Goal: Task Accomplishment & Management: Manage account settings

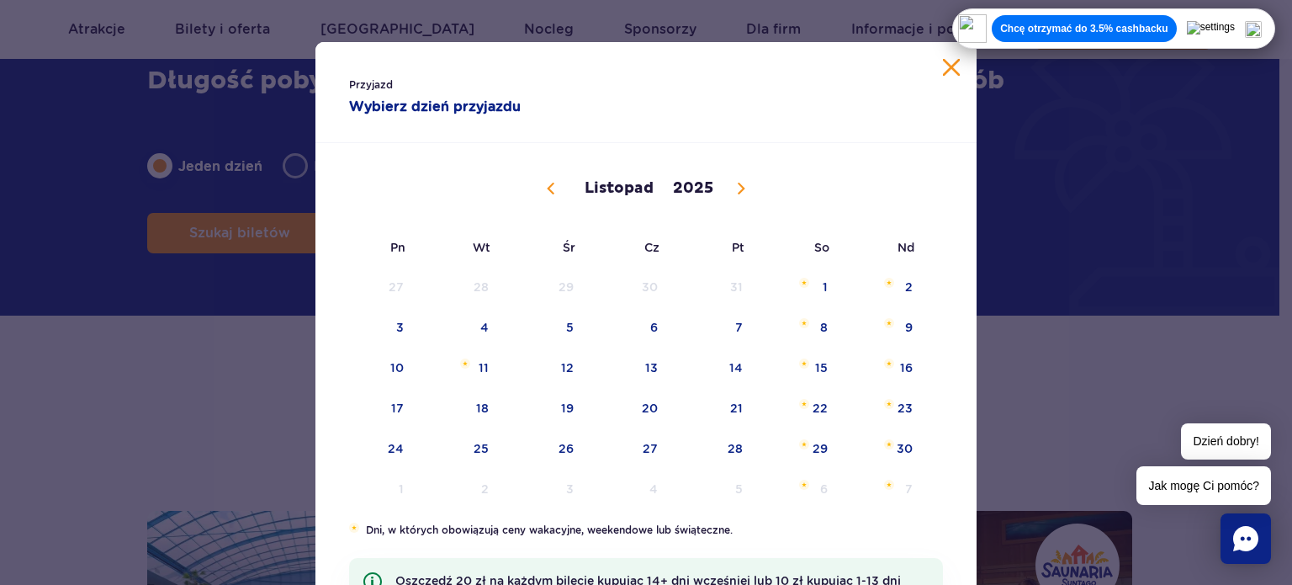
scroll to position [147, 0]
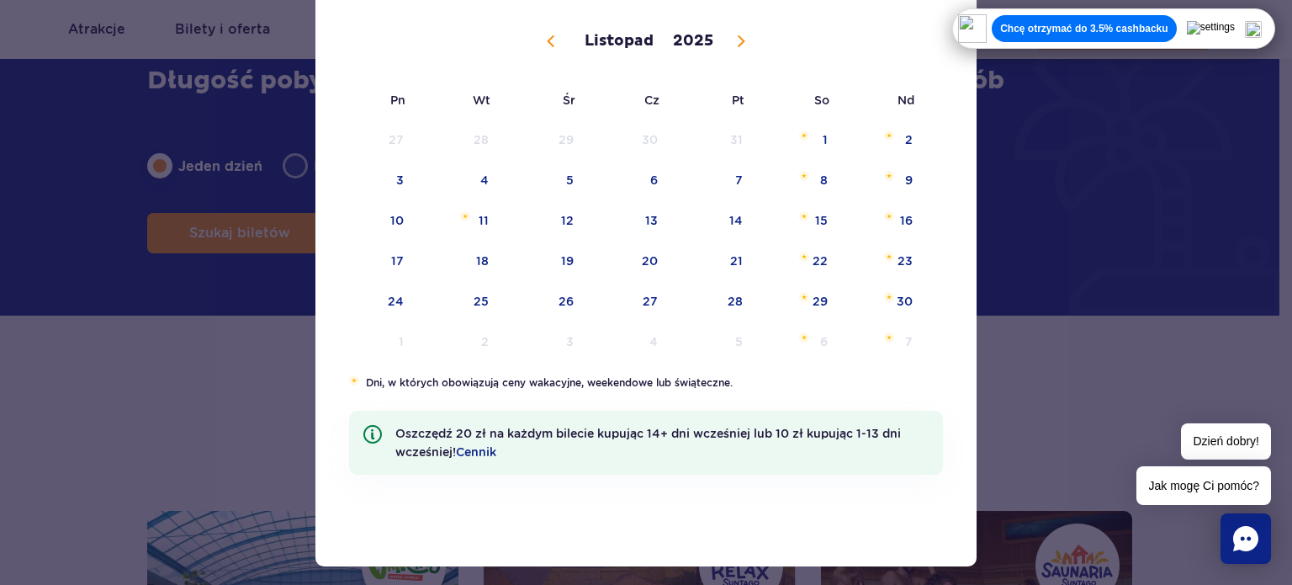
click at [548, 38] on icon at bounding box center [551, 41] width 6 height 11
select select "9"
click at [562, 299] on span "29" at bounding box center [544, 301] width 85 height 39
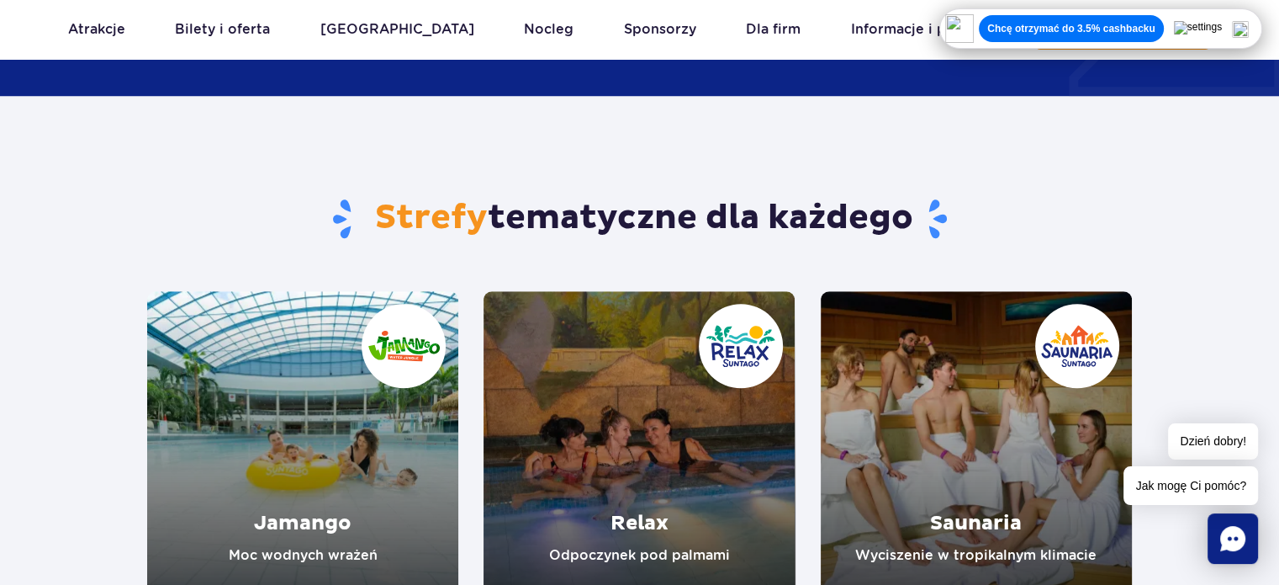
scroll to position [1399, 0]
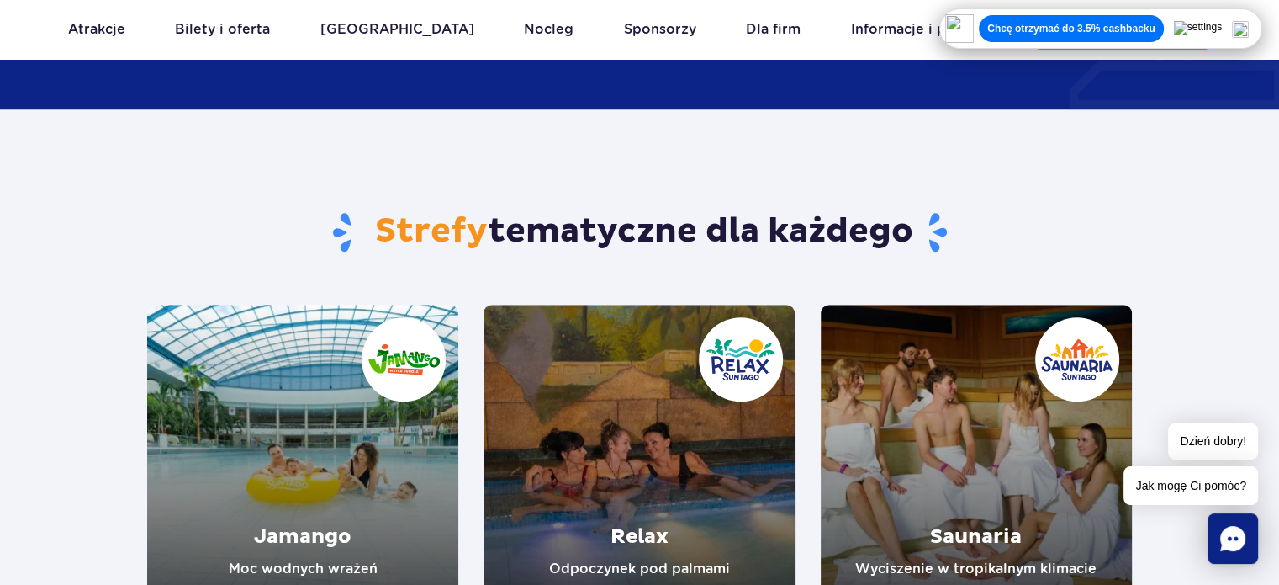
click at [1249, 27] on img at bounding box center [1240, 29] width 17 height 17
drag, startPoint x: 1016, startPoint y: 177, endPoint x: 1016, endPoint y: 206, distance: 29.4
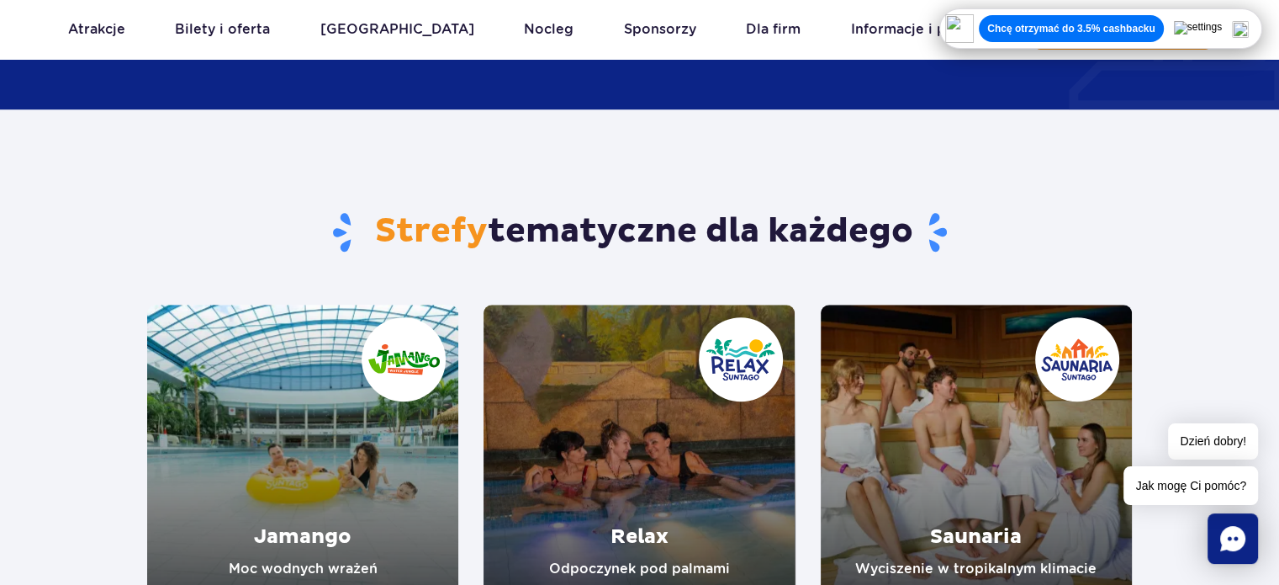
click at [1016, 206] on div "Strefy tematyczne dla każdego" at bounding box center [640, 206] width 1010 height 195
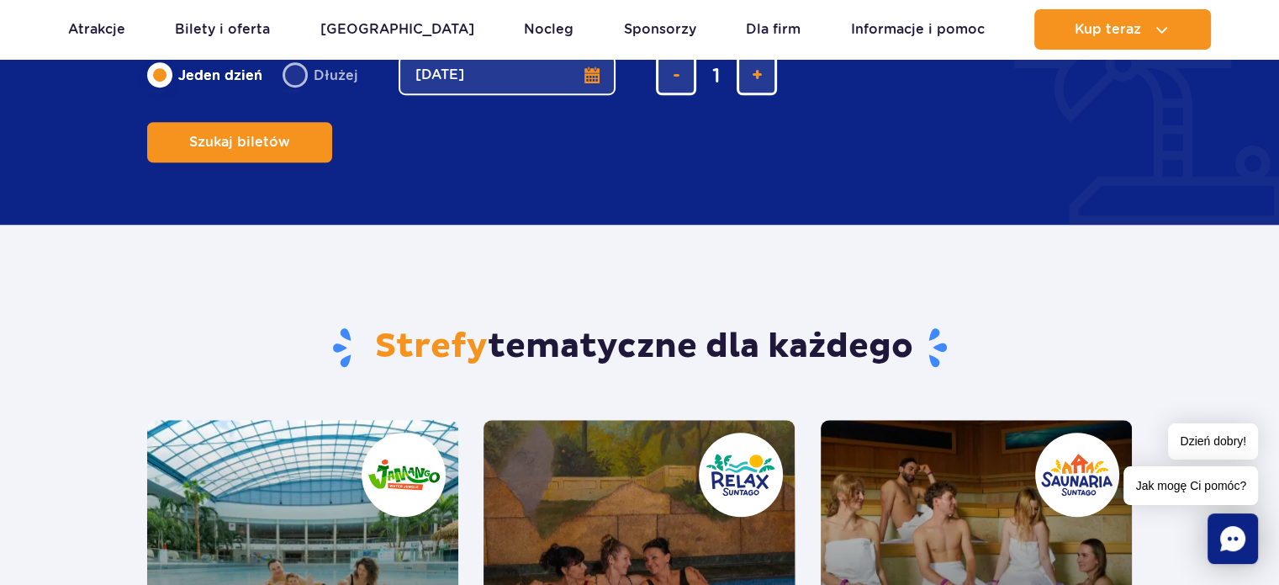
drag, startPoint x: 1252, startPoint y: 30, endPoint x: 1172, endPoint y: 290, distance: 271.6
click at [1172, 290] on body "Przejdź do menu Przejdź do treści Przejdź do stopki Mapa serwisu Dzień dobry! J…" at bounding box center [639, 319] width 1279 height 3205
click at [1172, 290] on section "Strefy tematyczne dla każdego Jamango Moc wodnych wrażeń Relax Odpoczynek pod p…" at bounding box center [639, 478] width 1279 height 506
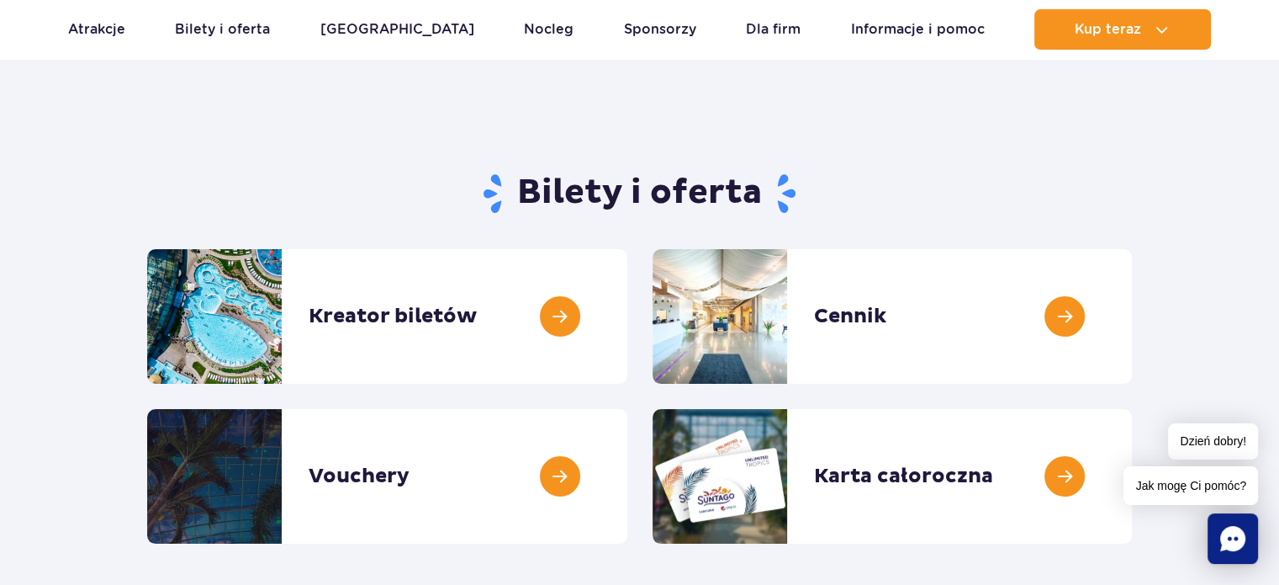
scroll to position [0, 0]
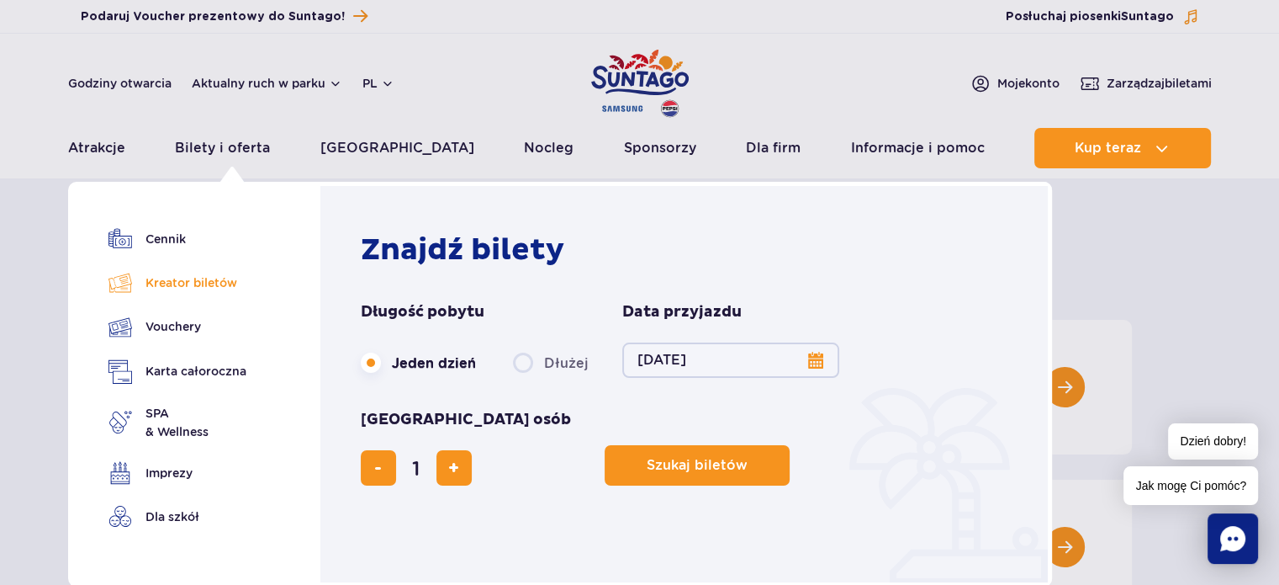
click at [189, 279] on link "Kreator biletów" at bounding box center [177, 283] width 138 height 24
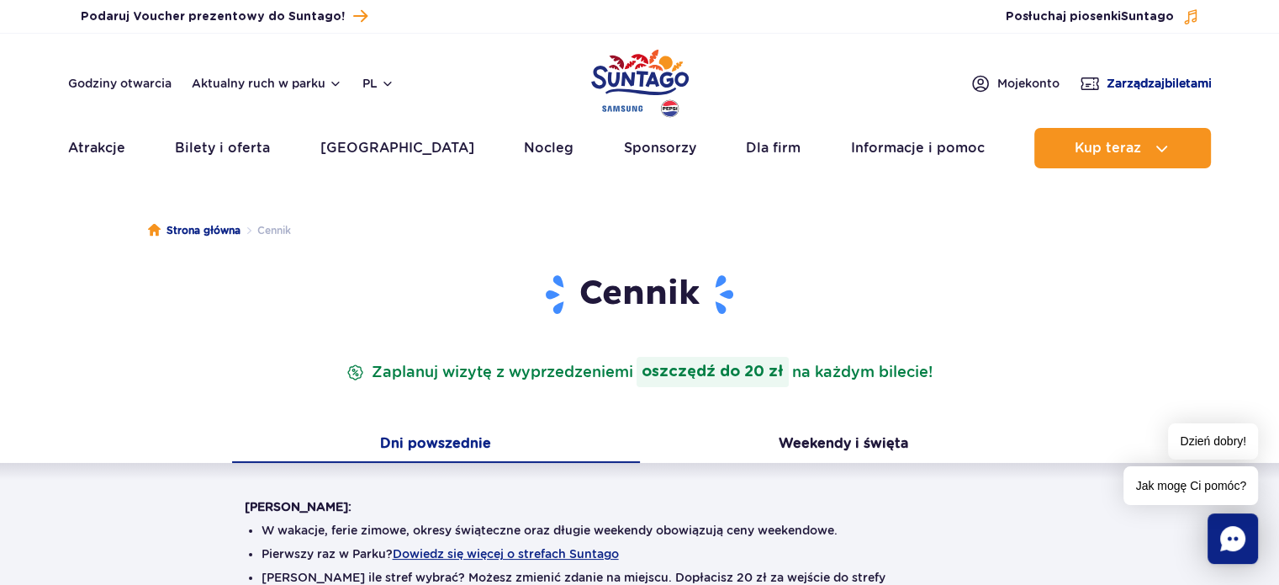
click at [1109, 78] on span "Zarządzaj biletami" at bounding box center [1159, 83] width 105 height 17
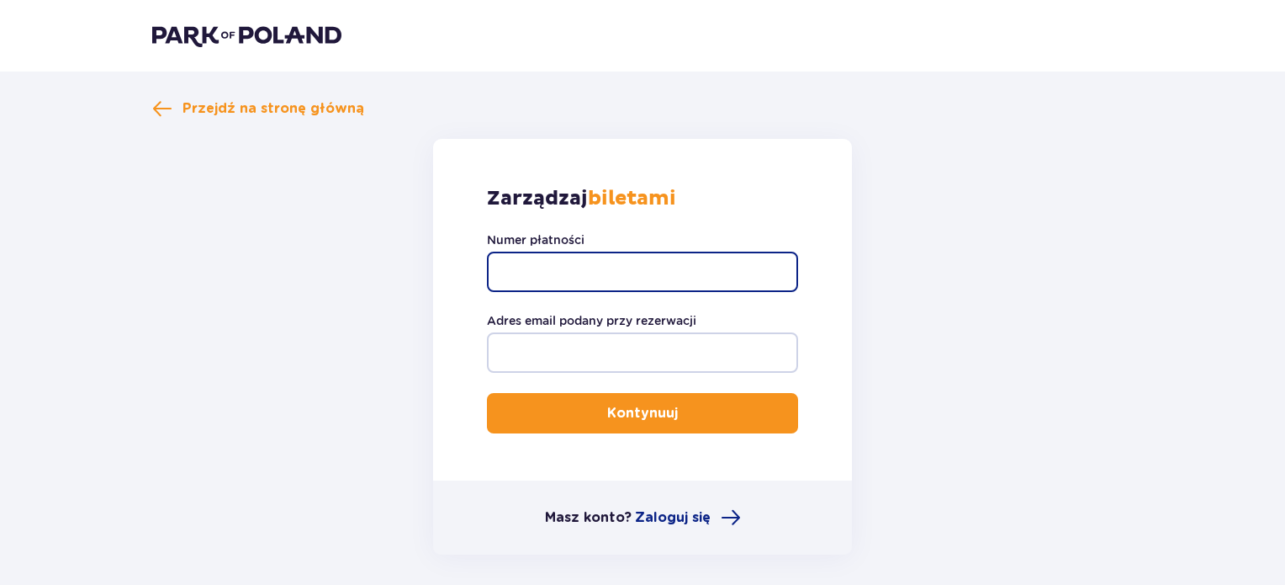
click at [658, 270] on input "Numer płatności" at bounding box center [642, 271] width 311 height 40
paste input "TR-VRC-FKCLWFX"
type input "TR-VRC-FKCLWFX"
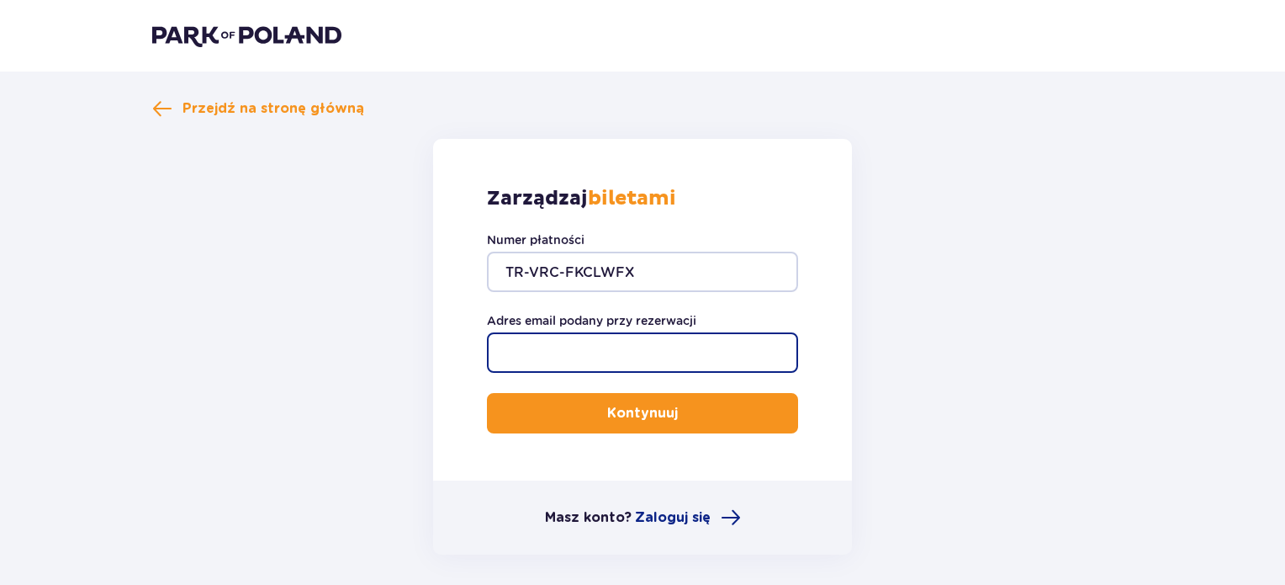
click at [578, 354] on input "Adres email podany przy rezerwacji" at bounding box center [642, 352] width 311 height 40
type input "marekhurc@wp.pl"
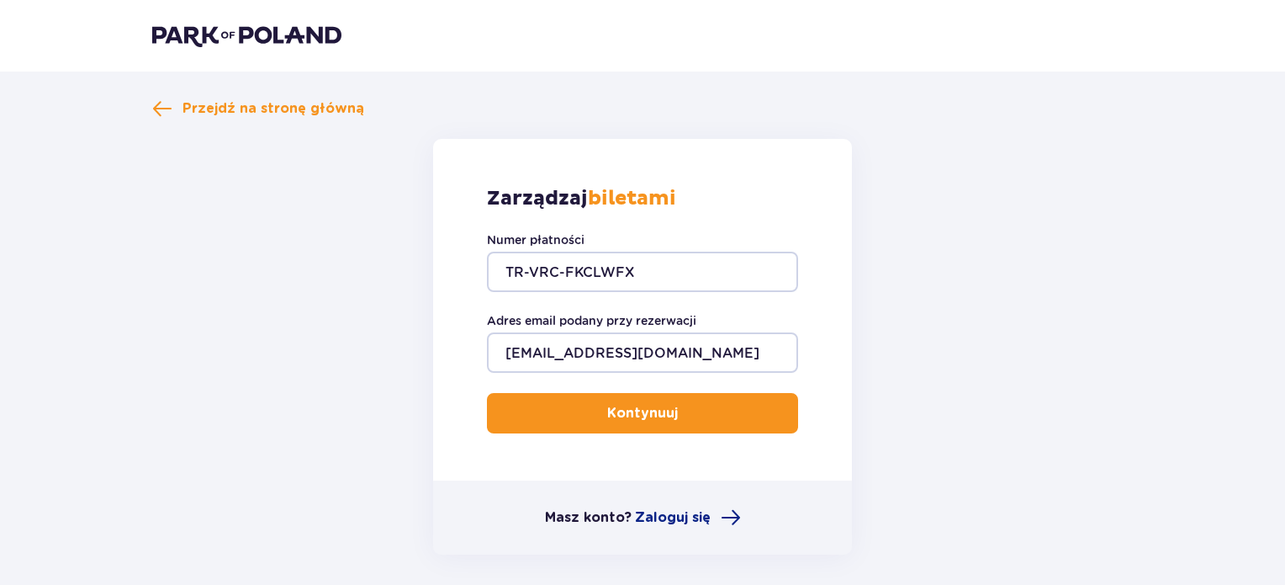
click at [624, 399] on button "Kontynuuj" at bounding box center [642, 413] width 311 height 40
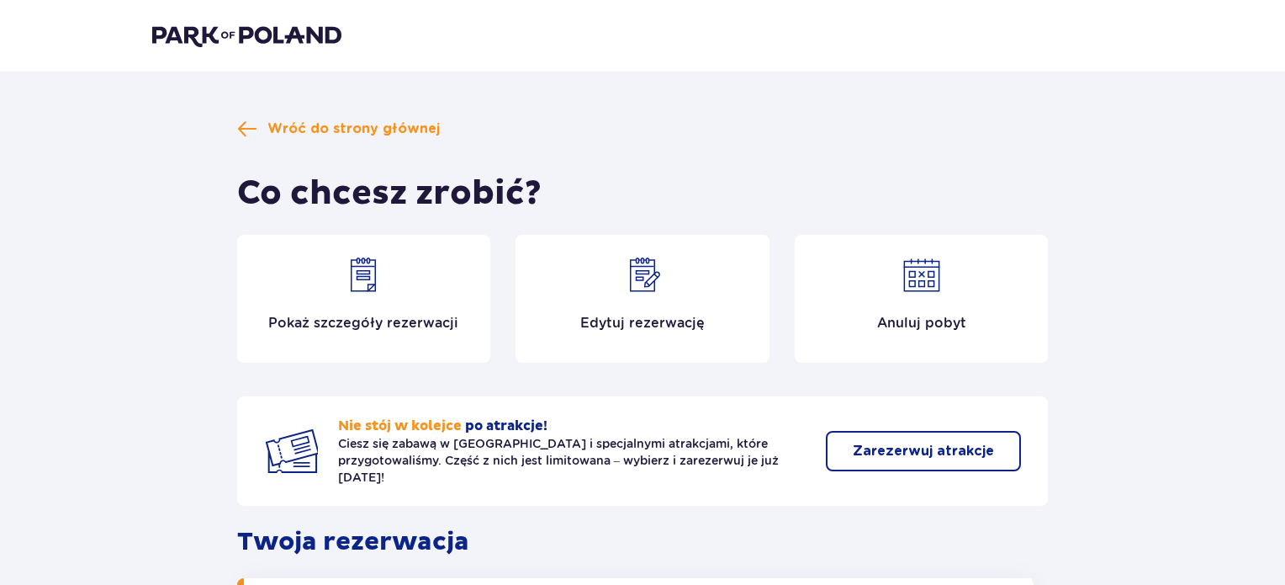
click at [661, 312] on div "Edytuj rezerwację" at bounding box center [643, 299] width 254 height 128
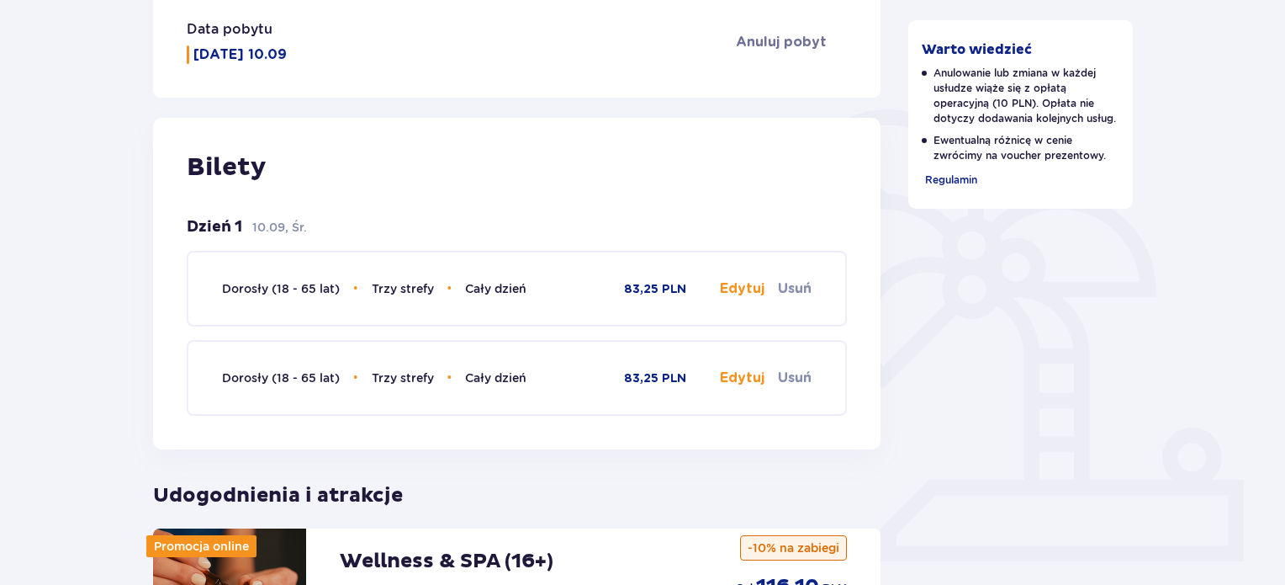
scroll to position [305, 0]
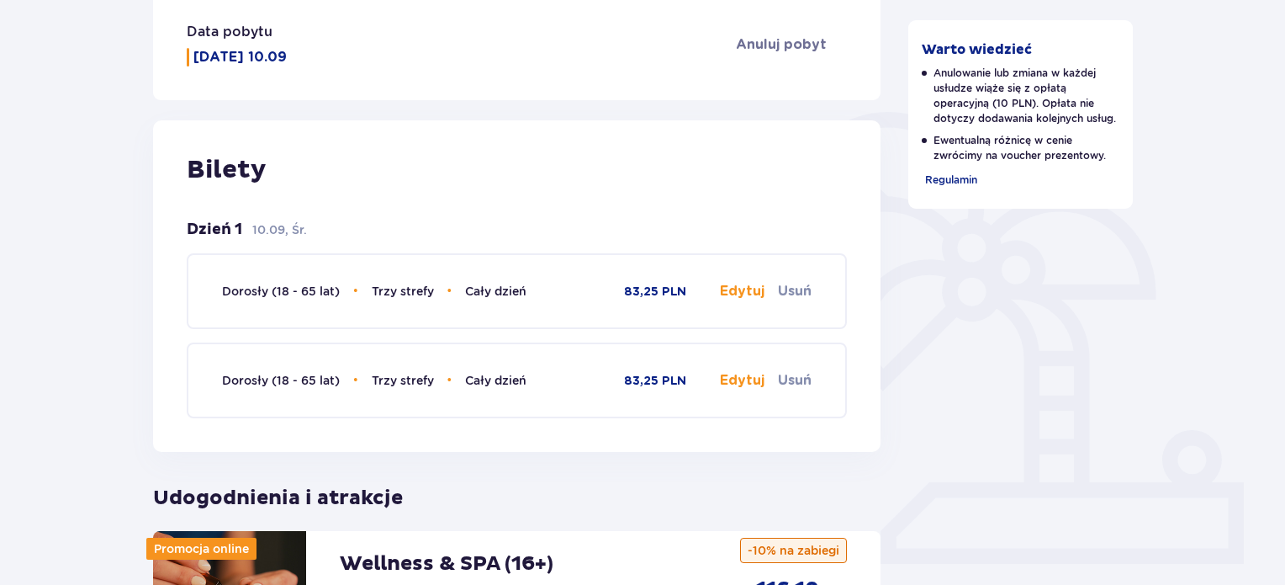
click at [747, 292] on button "Edytuj" at bounding box center [742, 291] width 45 height 19
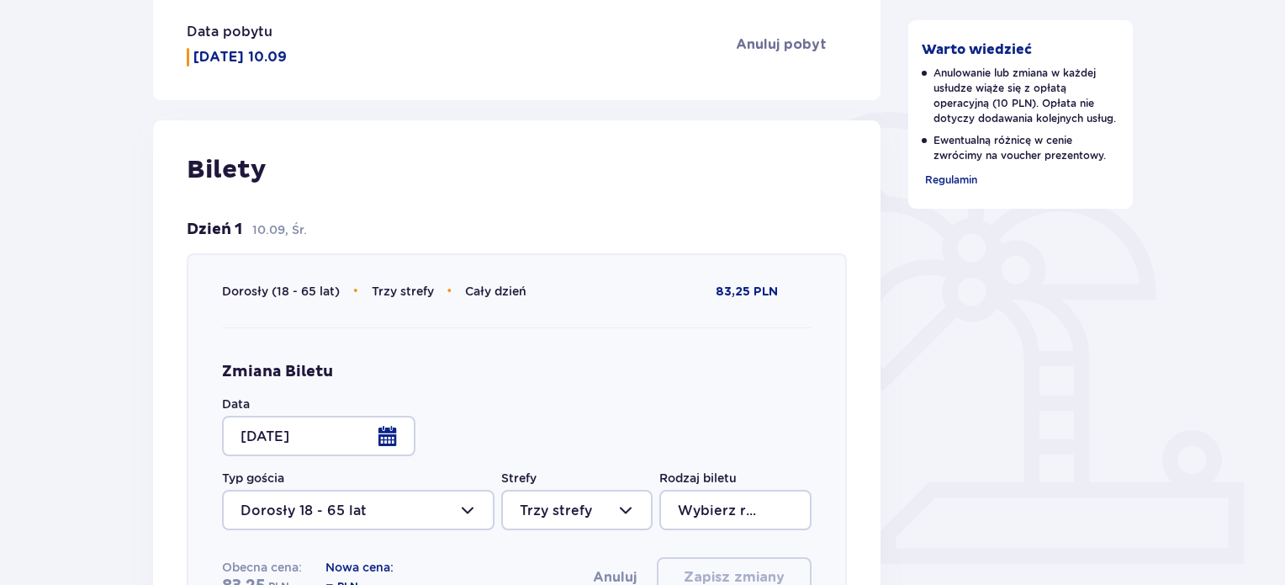
type input "Cały dzień"
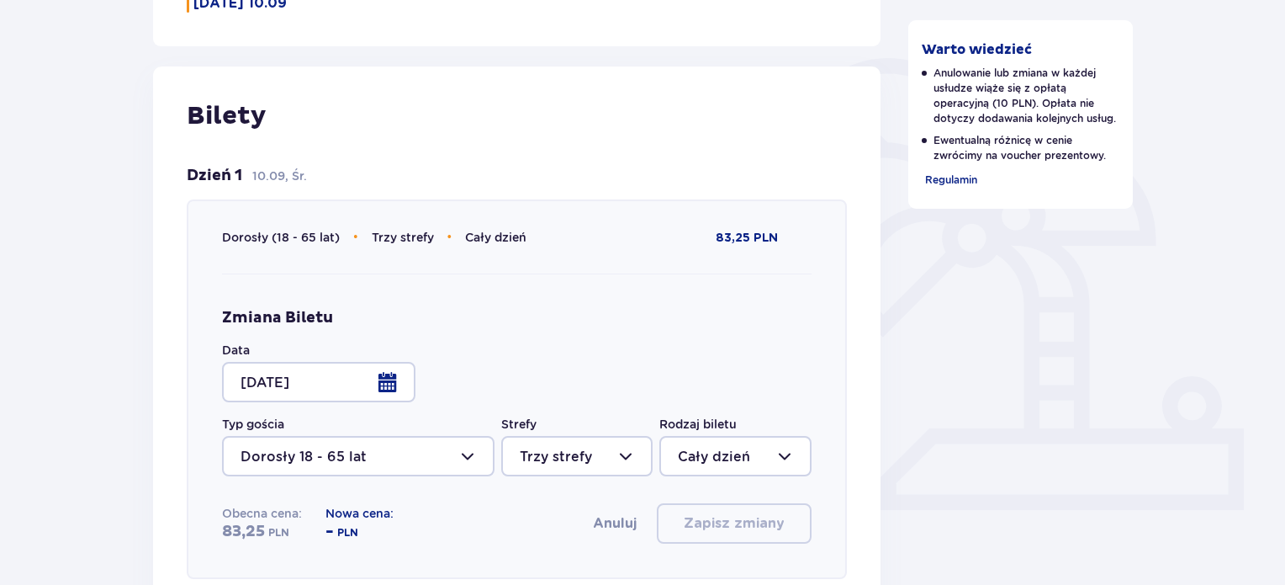
scroll to position [363, 0]
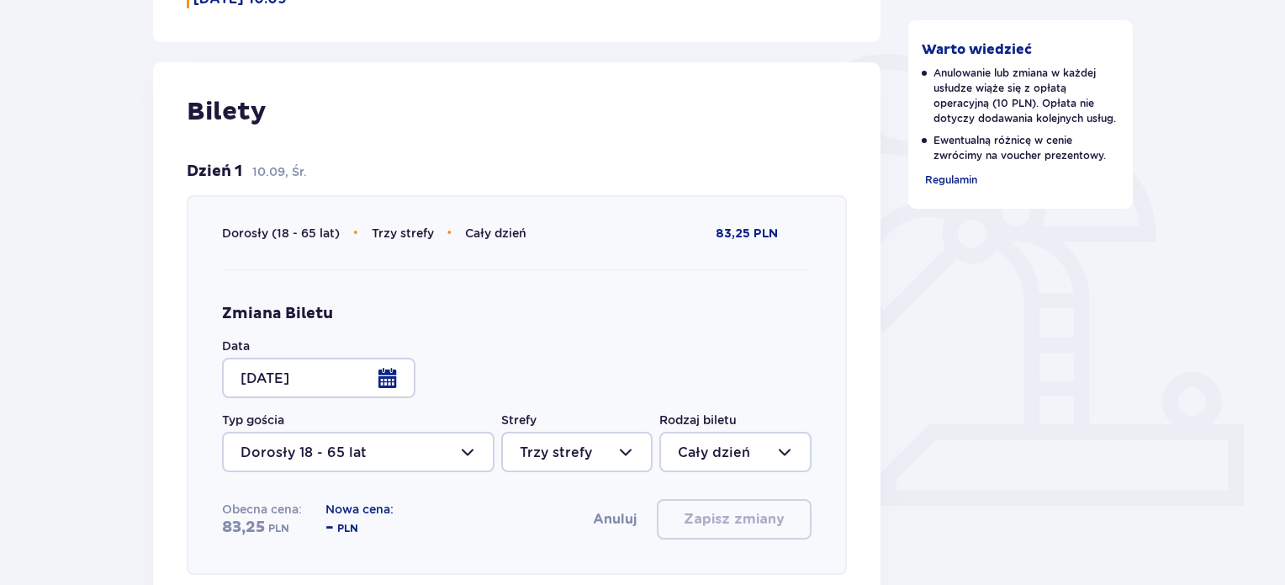
click at [387, 378] on div at bounding box center [318, 377] width 193 height 40
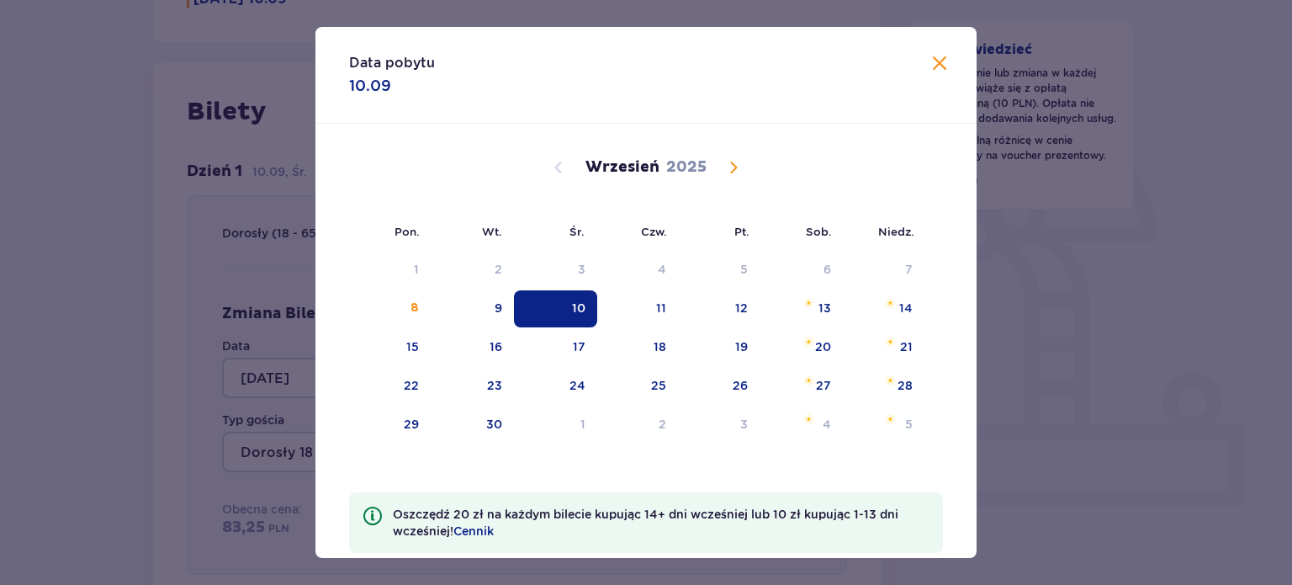
click at [728, 162] on span "Calendar" at bounding box center [733, 167] width 20 height 20
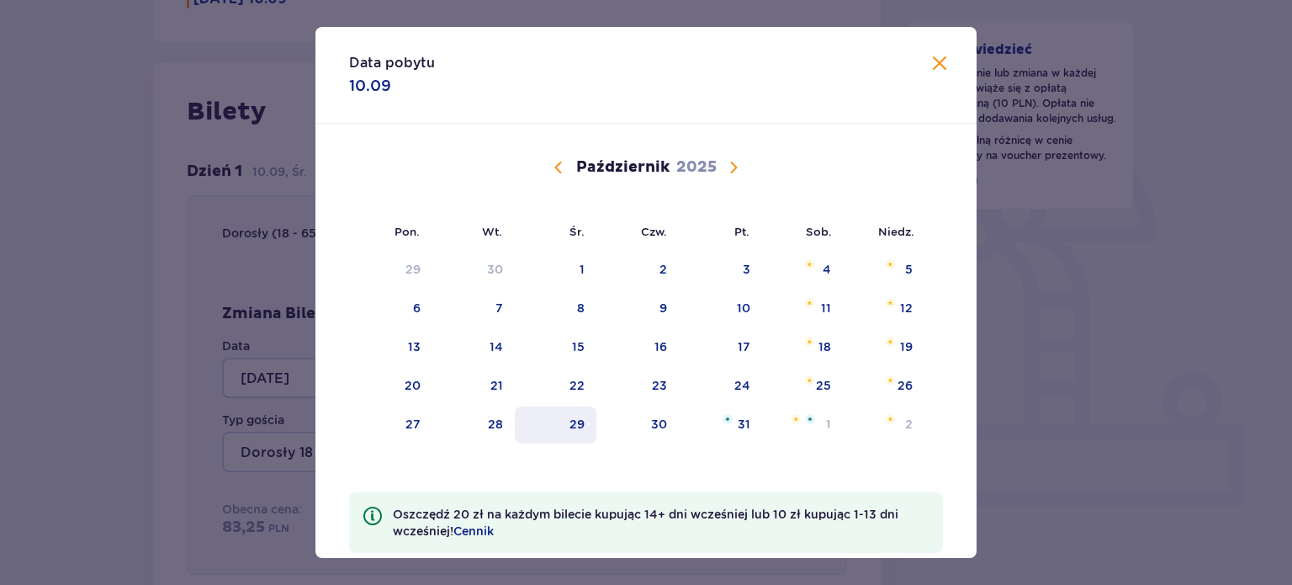
click at [578, 423] on div "29" at bounding box center [576, 423] width 15 height 17
type input "29.10.25"
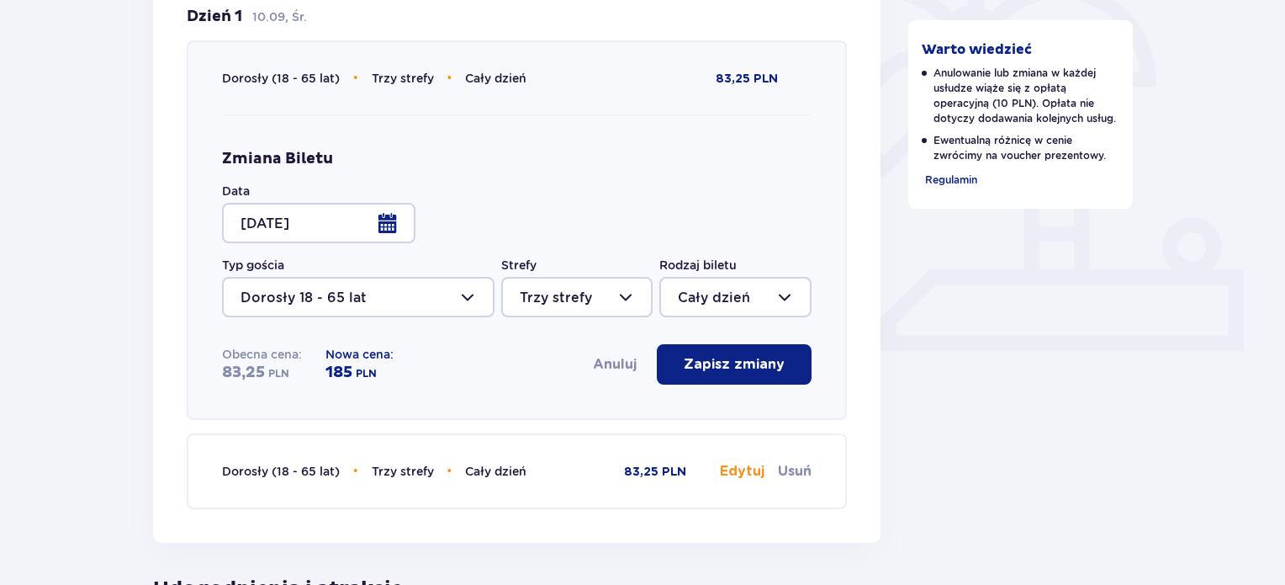
scroll to position [653, 0]
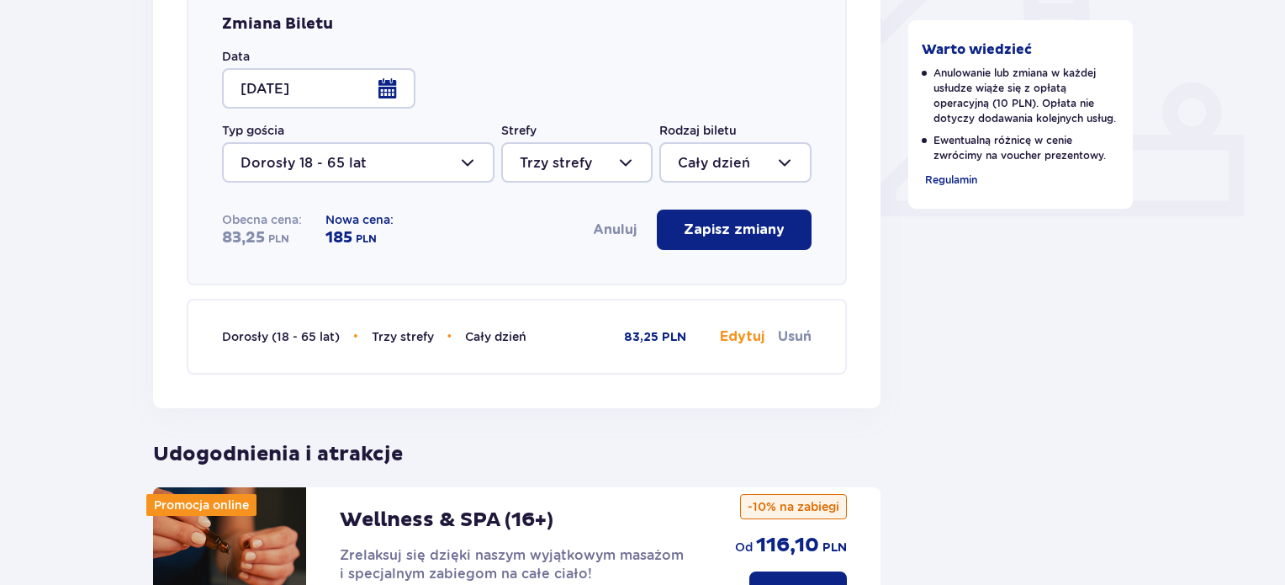
click at [750, 240] on button "Zapisz zmiany" at bounding box center [734, 229] width 155 height 40
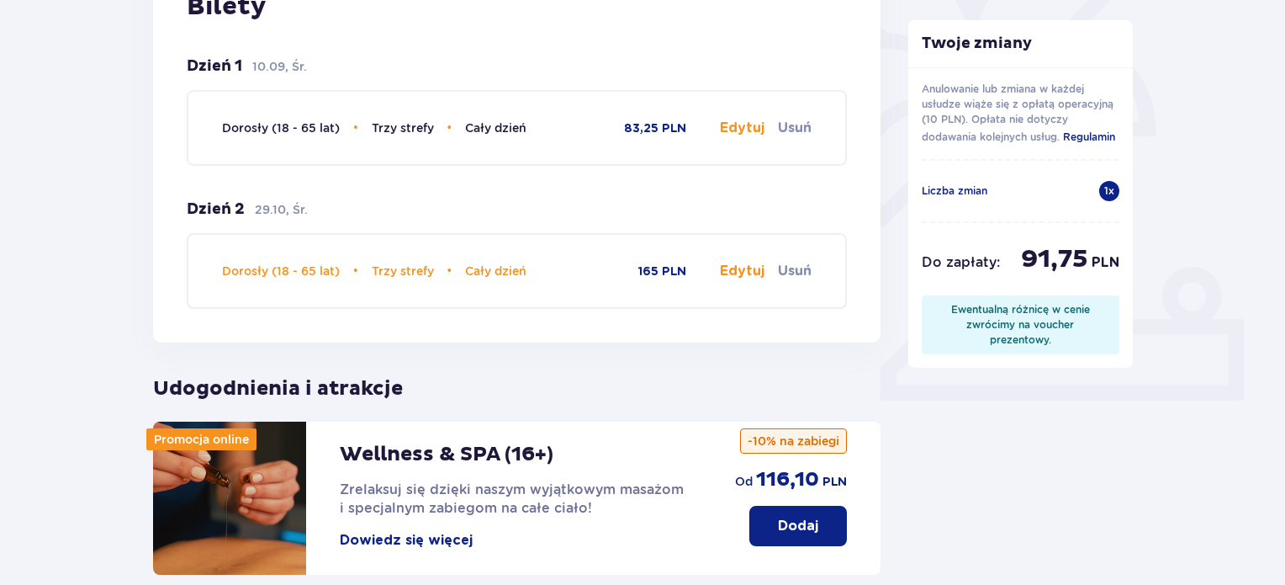
scroll to position [417, 0]
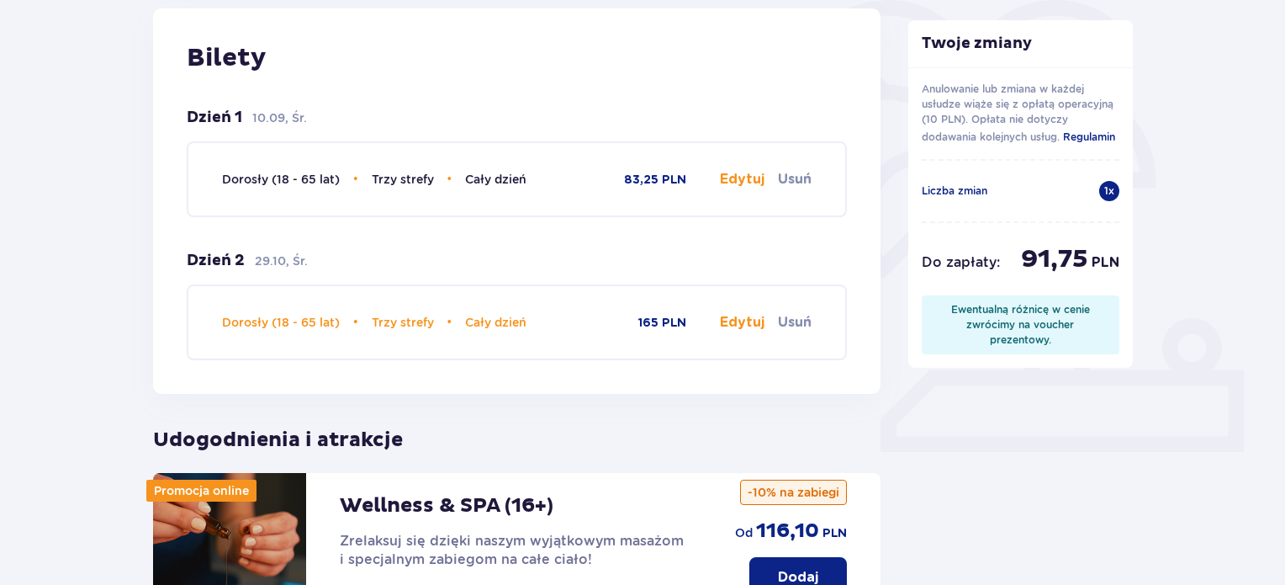
click at [747, 176] on button "Edytuj" at bounding box center [742, 179] width 45 height 19
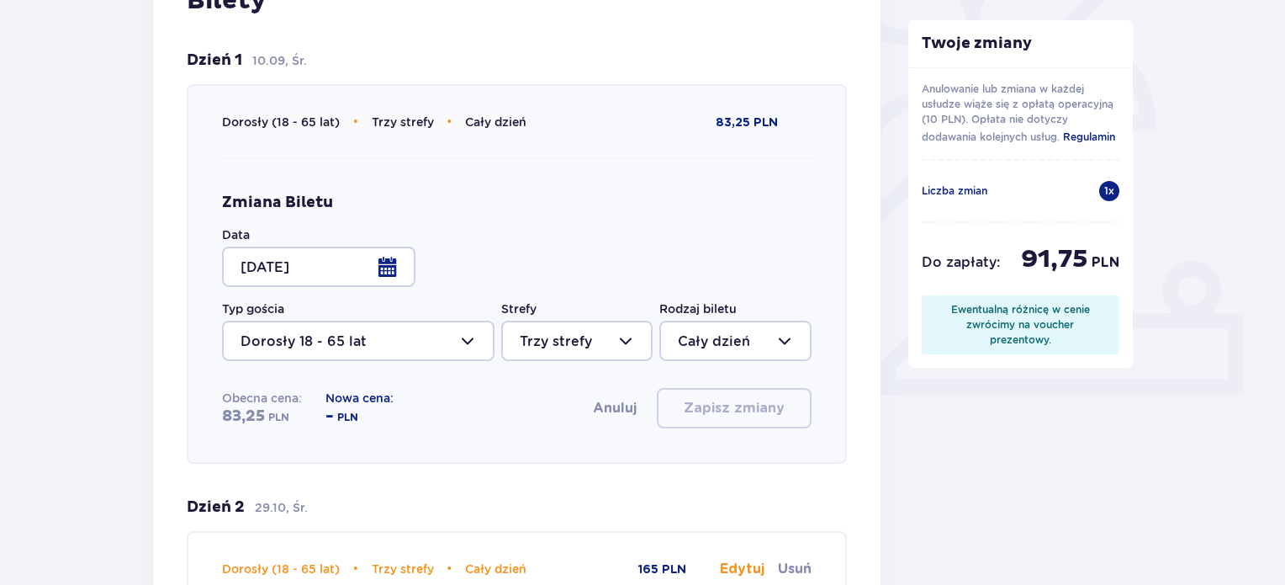
scroll to position [475, 0]
click at [394, 251] on div at bounding box center [318, 266] width 193 height 40
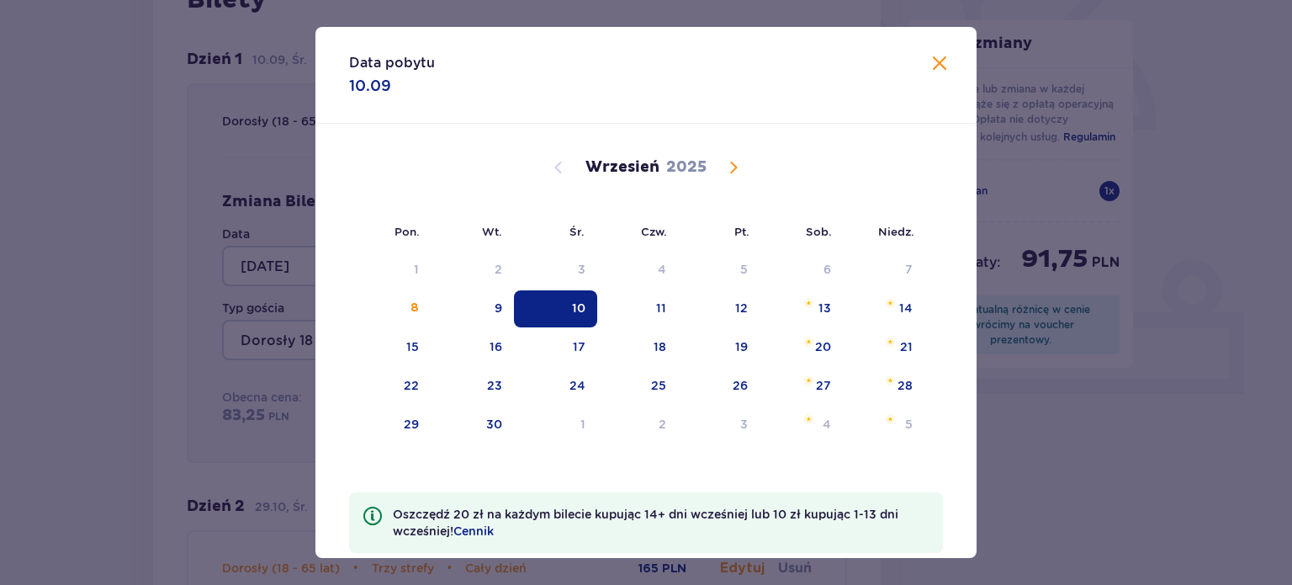
click at [730, 166] on span "Calendar" at bounding box center [733, 167] width 20 height 20
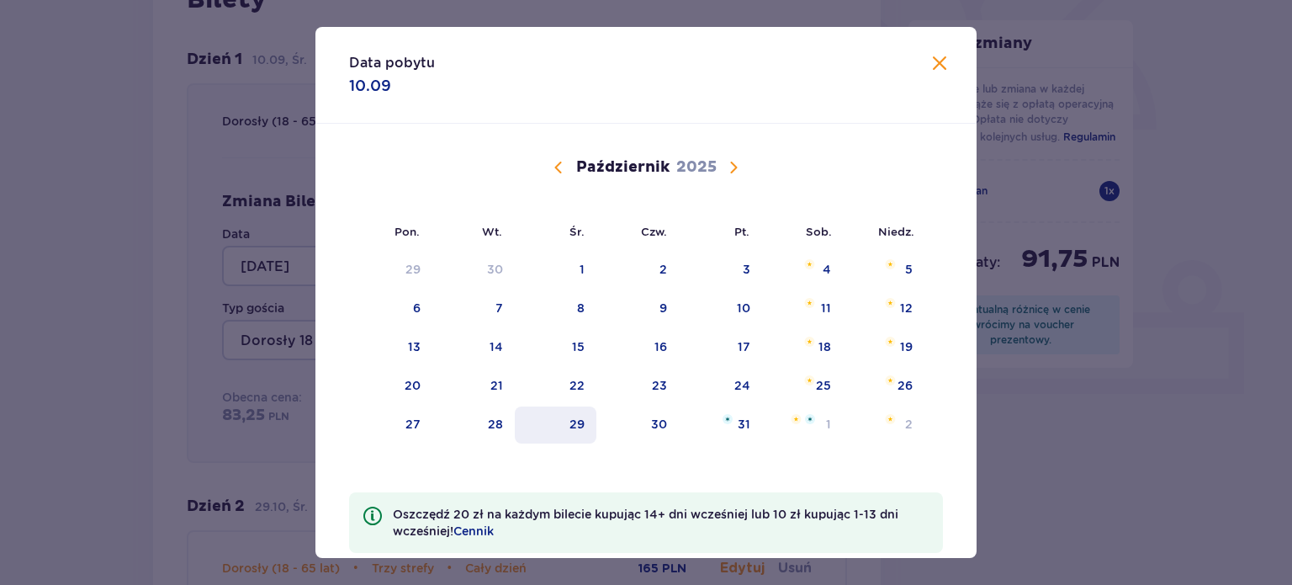
click at [575, 416] on div "29" at bounding box center [576, 423] width 15 height 17
type input "29.10.25"
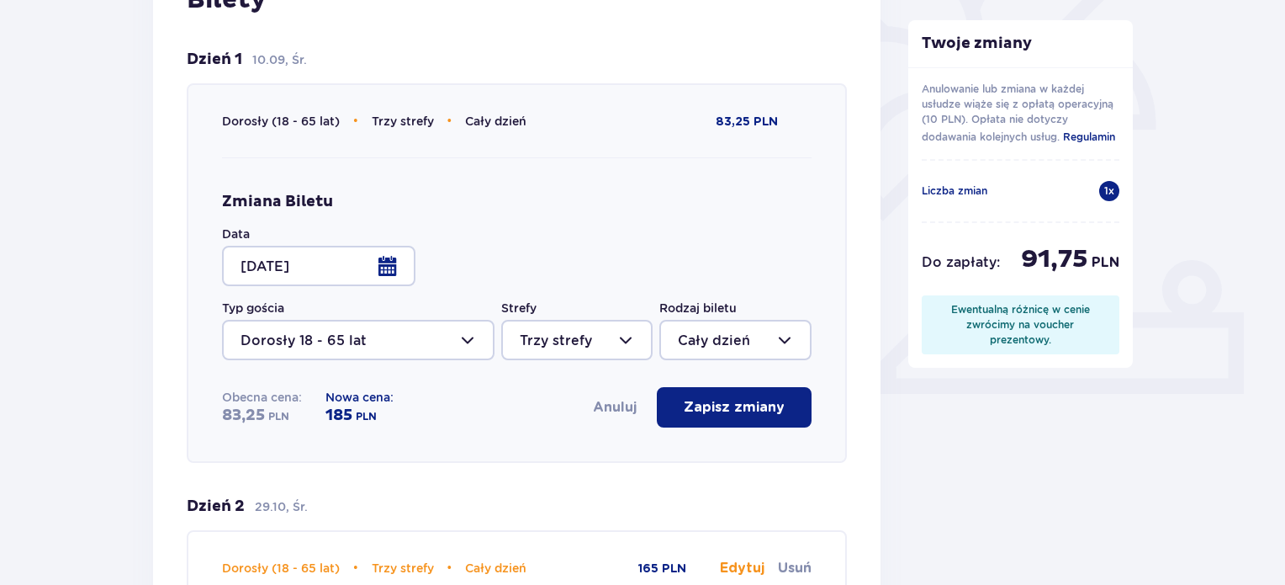
click at [744, 398] on p "Zapisz zmiany" at bounding box center [734, 407] width 101 height 19
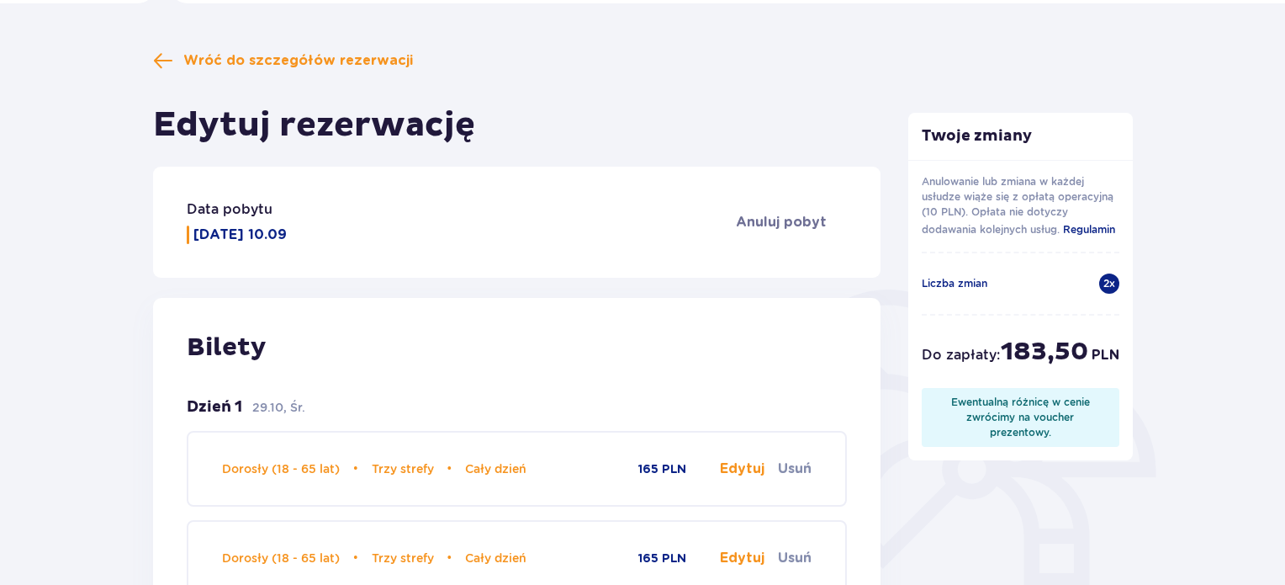
scroll to position [130, 0]
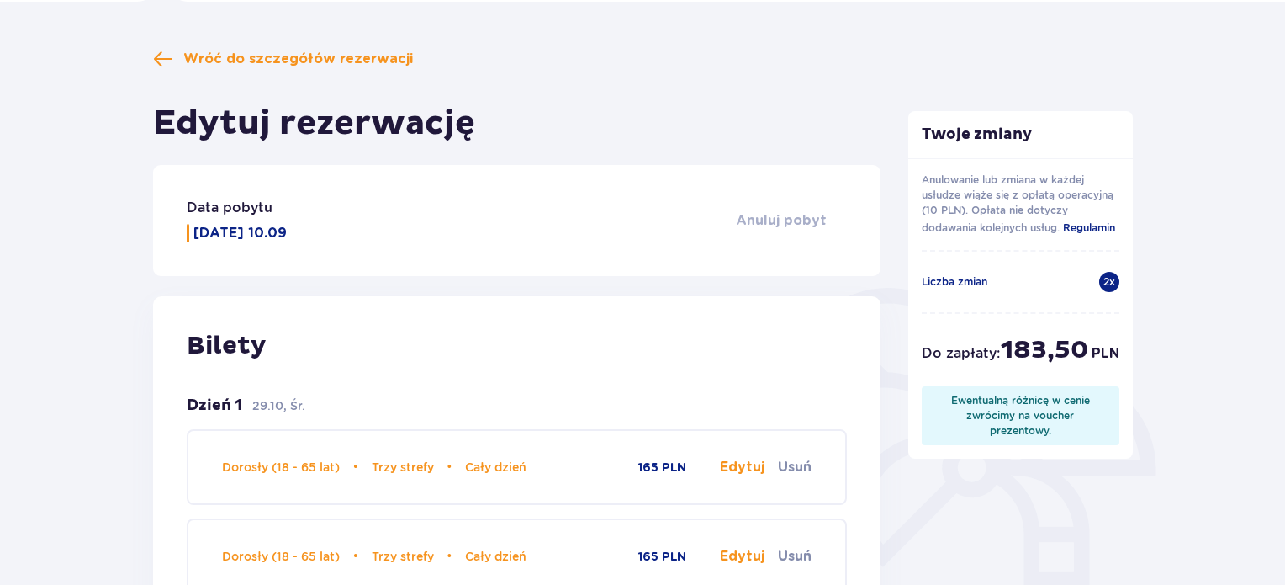
click at [785, 223] on span "Anuluj pobyt" at bounding box center [781, 220] width 91 height 19
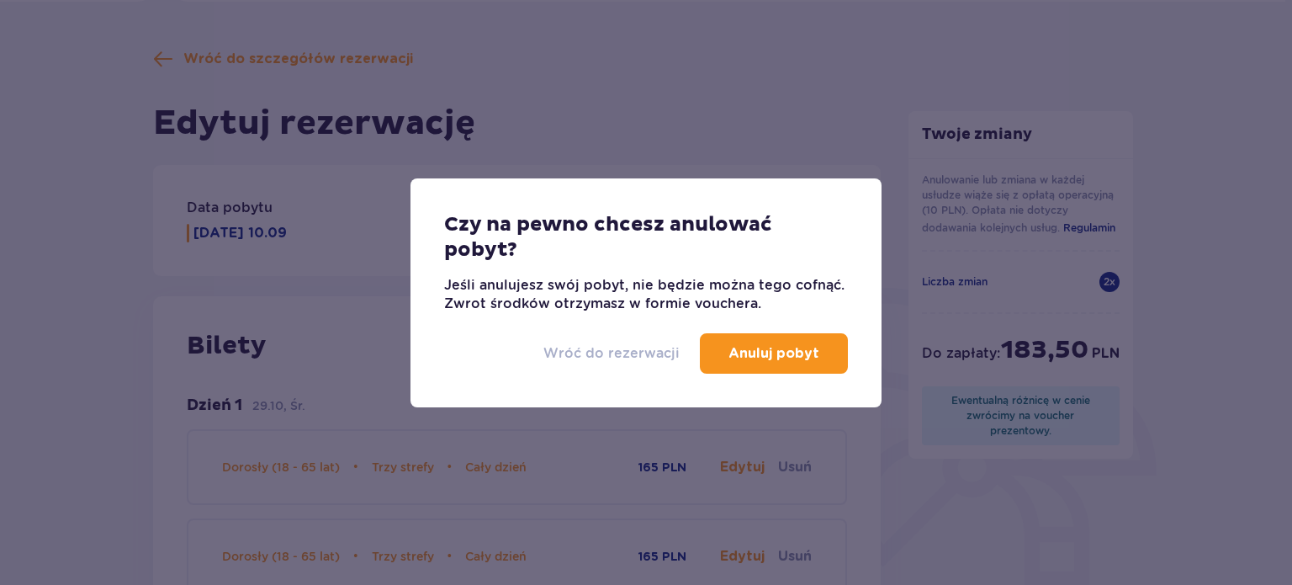
click at [626, 351] on p "Wróć do rezerwacji" at bounding box center [611, 353] width 136 height 19
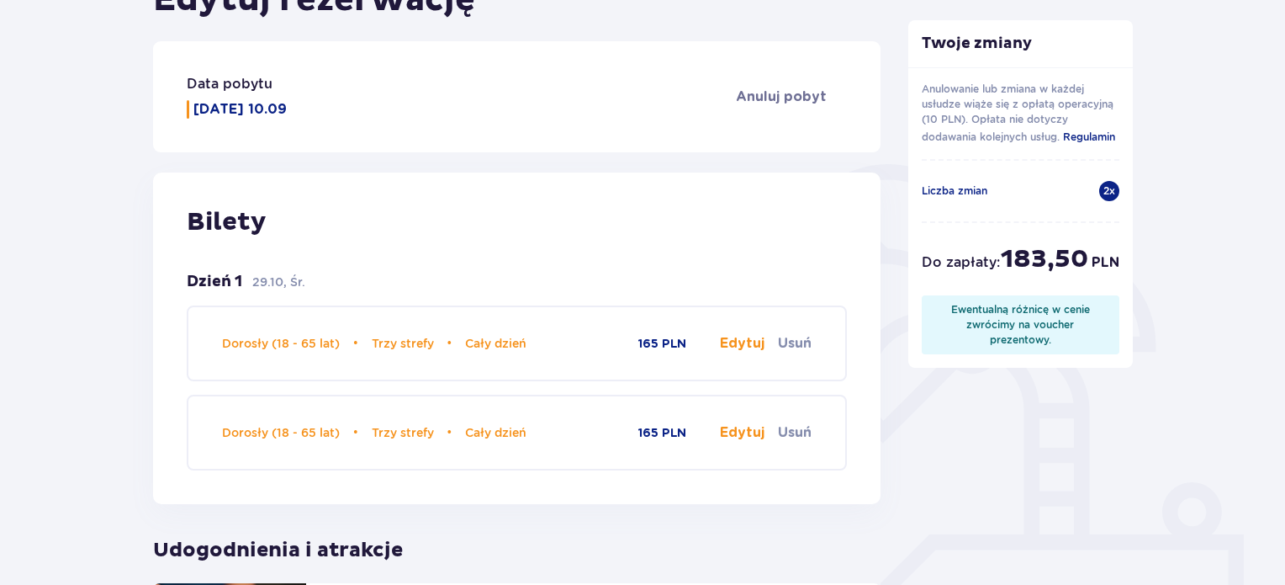
scroll to position [316, 0]
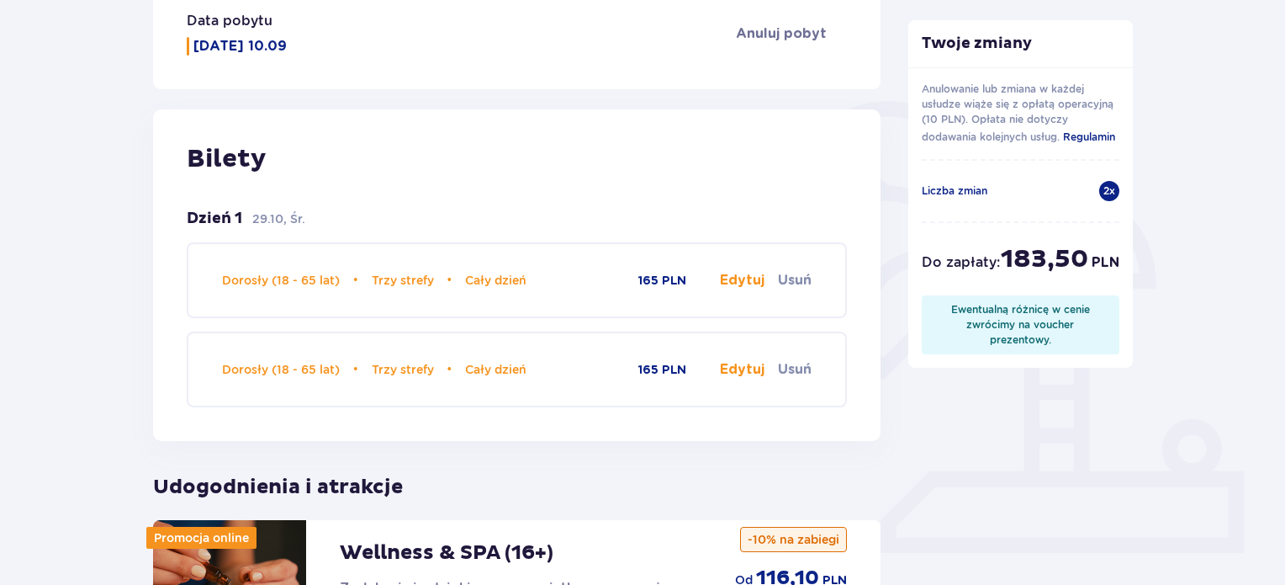
click at [744, 282] on button "Edytuj" at bounding box center [742, 280] width 45 height 19
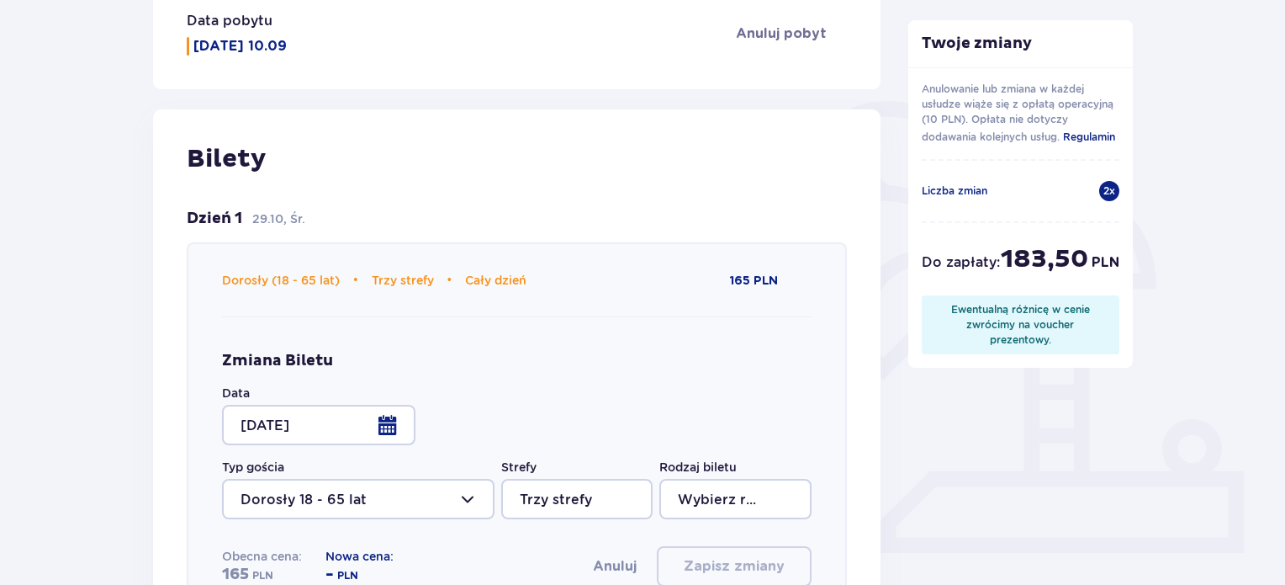
type input "Cały dzień"
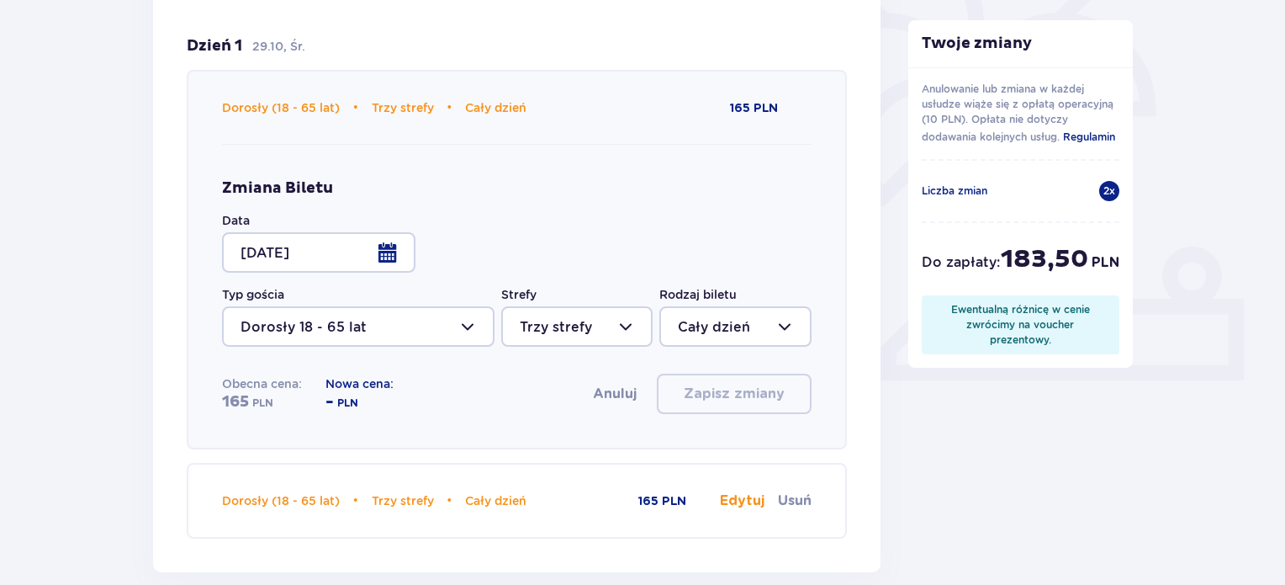
scroll to position [492, 0]
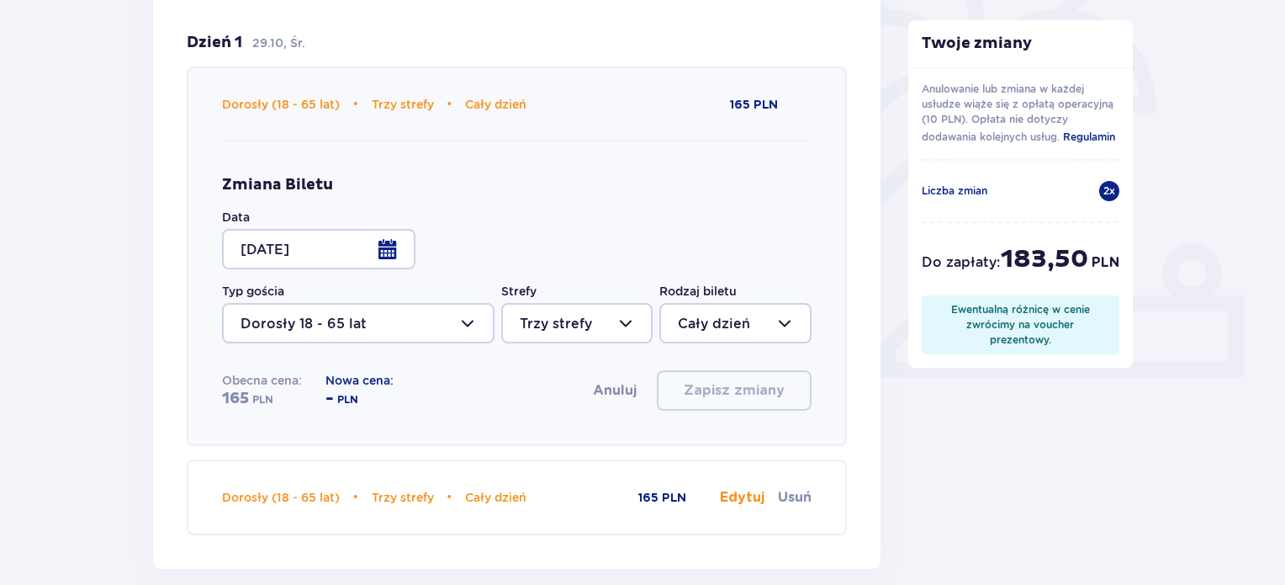
click at [400, 251] on div at bounding box center [318, 249] width 193 height 40
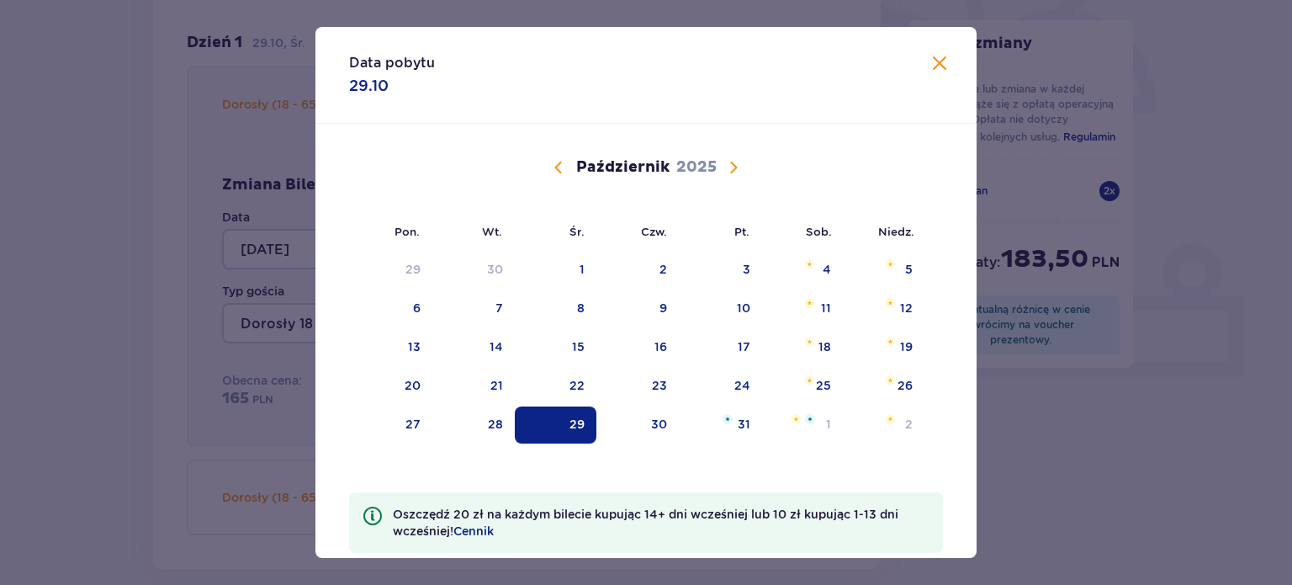
click at [732, 174] on span "Calendar" at bounding box center [733, 167] width 20 height 20
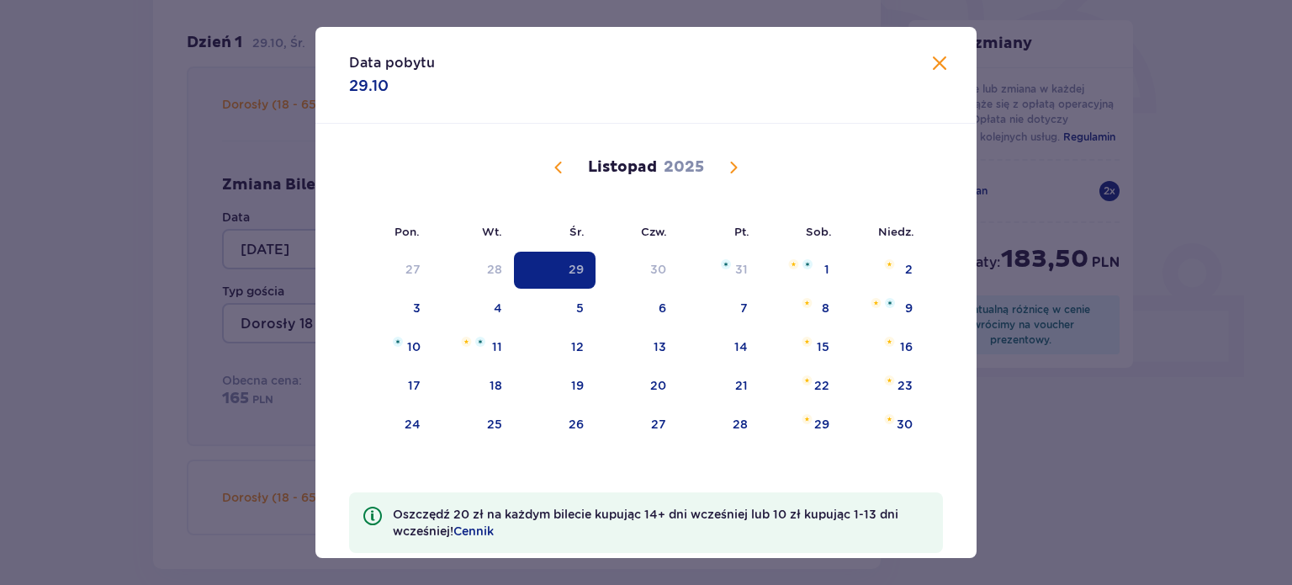
click at [730, 163] on span "Calendar" at bounding box center [733, 167] width 20 height 20
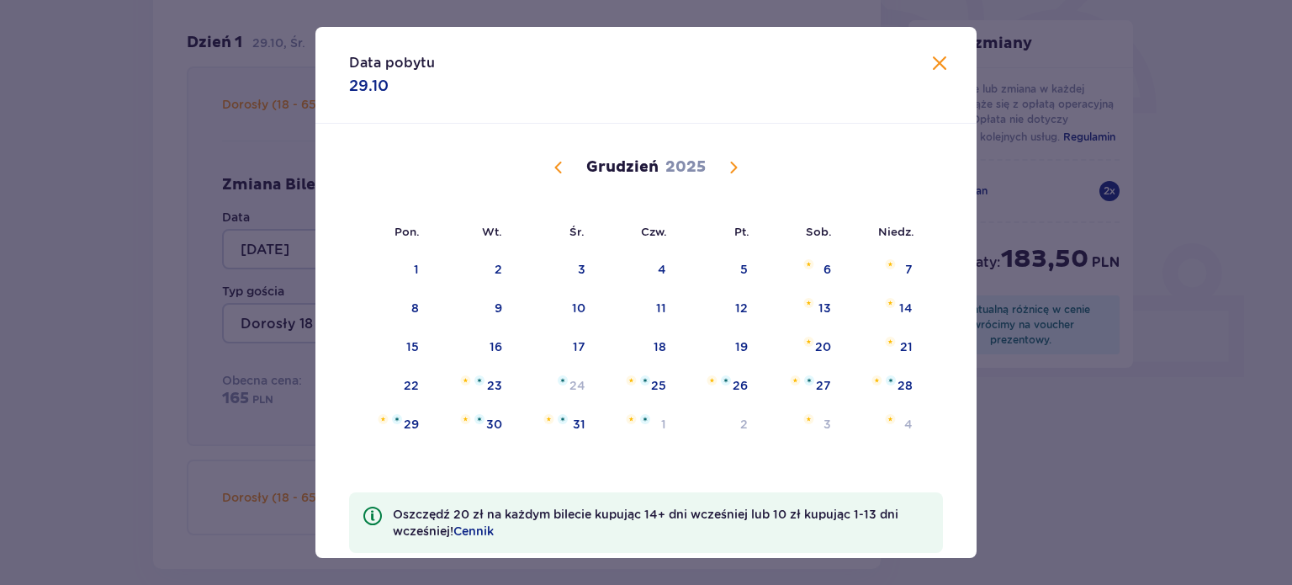
click at [934, 66] on span at bounding box center [939, 64] width 20 height 20
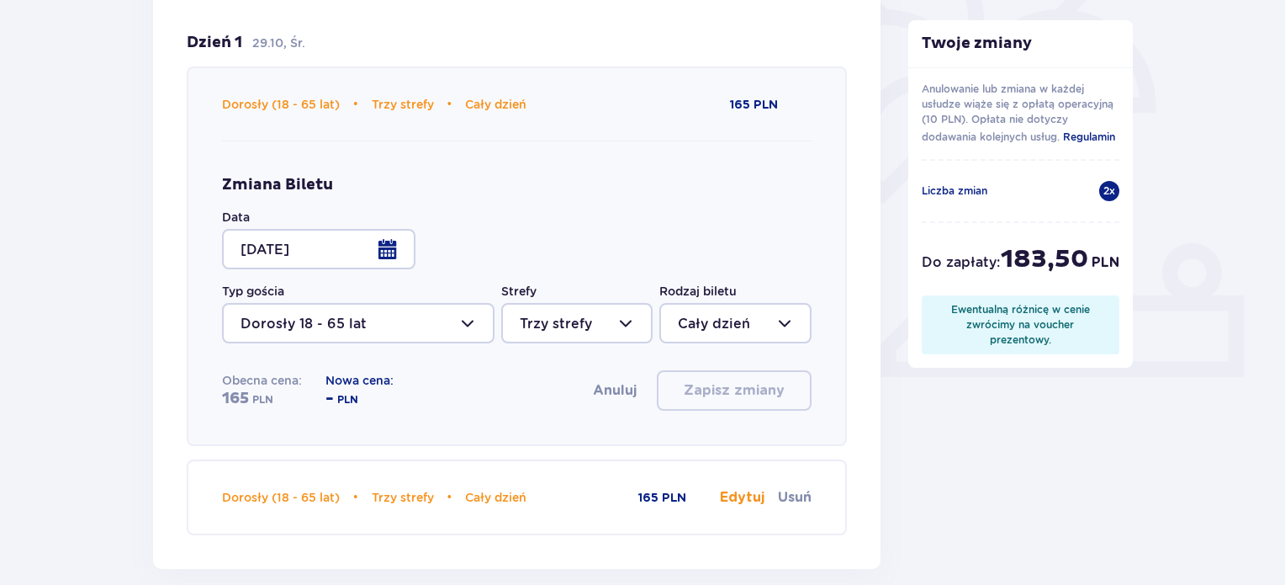
click at [952, 472] on div "Twoje zmiany Anulowanie lub zmiana w każdej usłudze wiąże się z opłatą operacyj…" at bounding box center [1021, 446] width 252 height 1521
click at [616, 398] on button "Anuluj" at bounding box center [615, 390] width 44 height 19
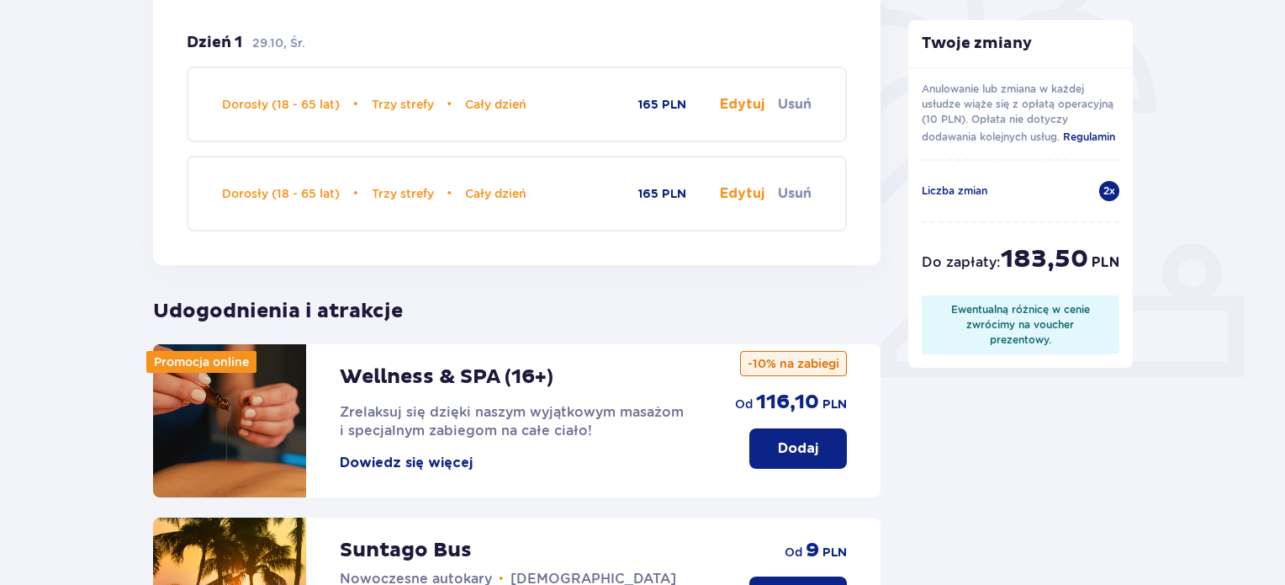
click at [984, 336] on div "Ewentualną różnicę w cenie zwrócimy na voucher prezentowy." at bounding box center [1021, 324] width 172 height 45
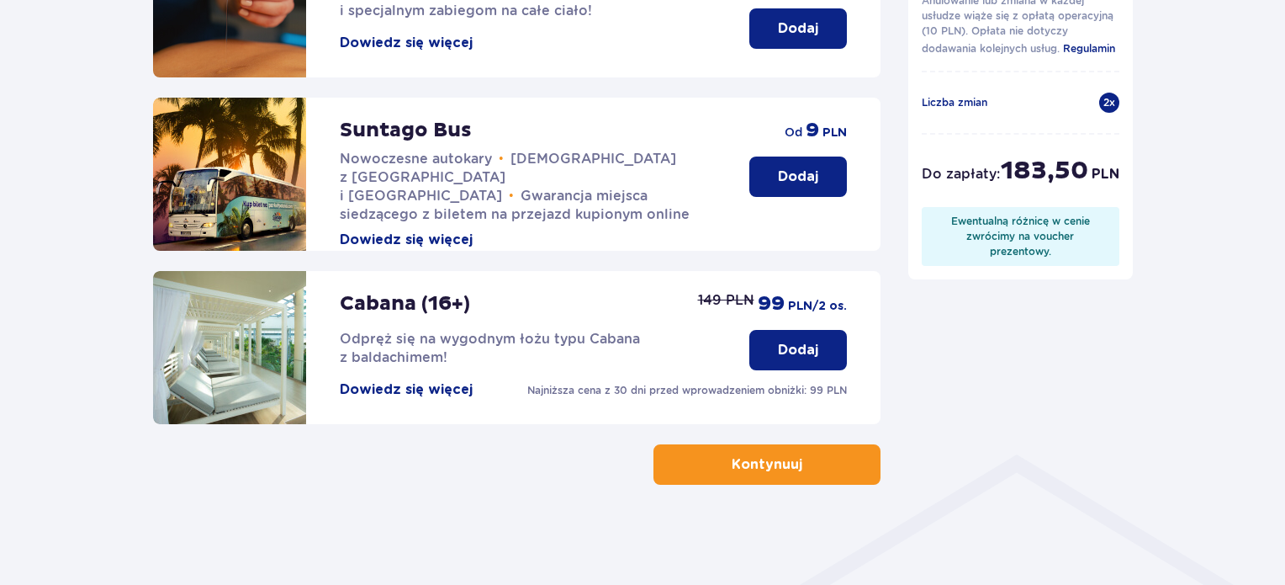
click at [841, 474] on button "Kontynuuj" at bounding box center [767, 464] width 227 height 40
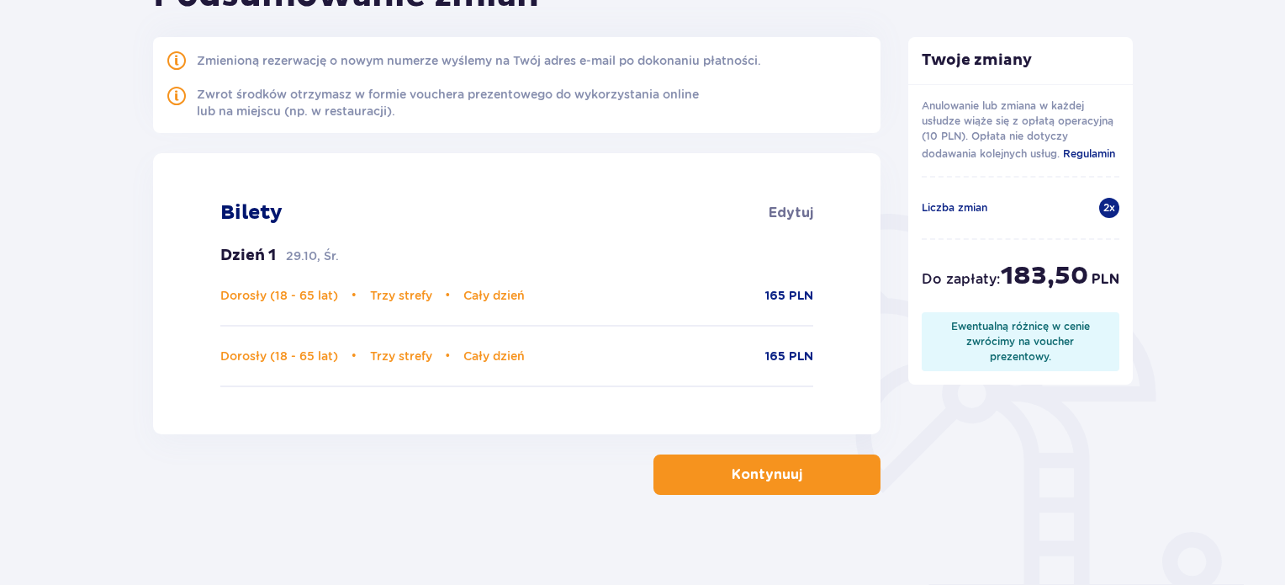
scroll to position [204, 0]
click at [841, 474] on button "Kontynuuj" at bounding box center [767, 473] width 227 height 40
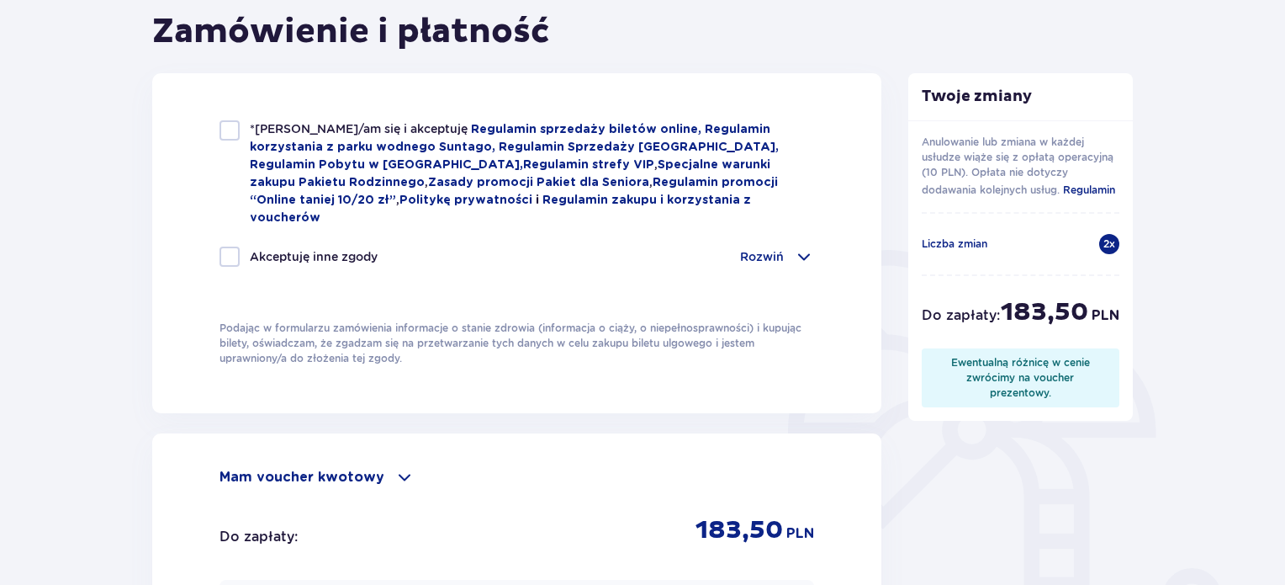
scroll to position [165, 0]
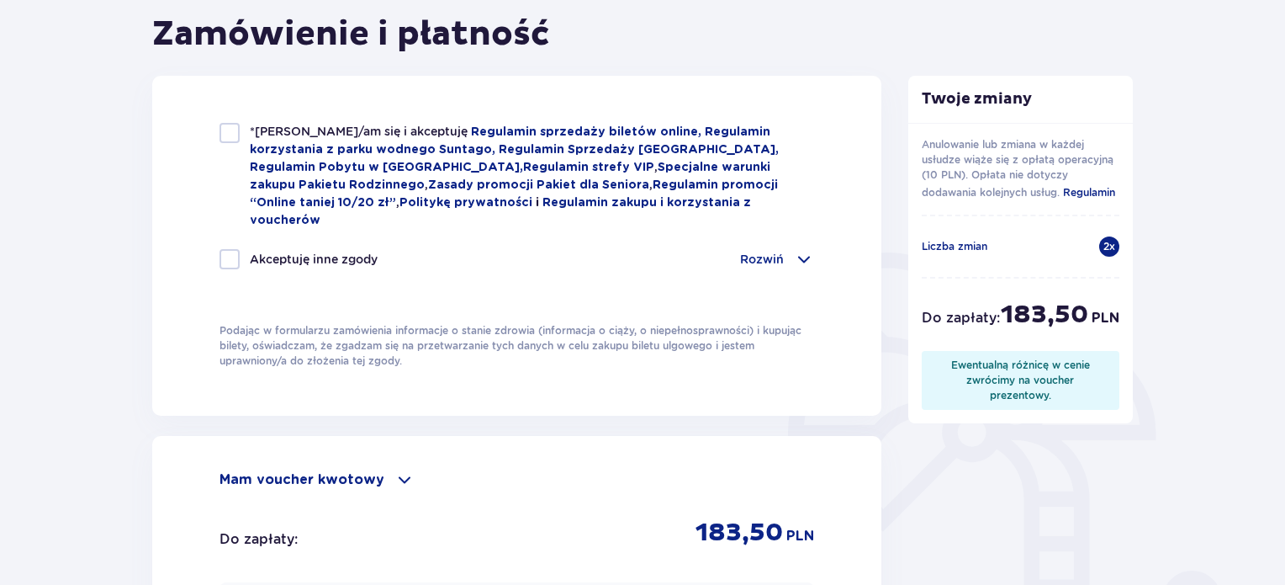
click at [222, 126] on div at bounding box center [230, 133] width 20 height 20
checkbox input "true"
click at [227, 249] on div at bounding box center [230, 259] width 20 height 20
checkbox input "true"
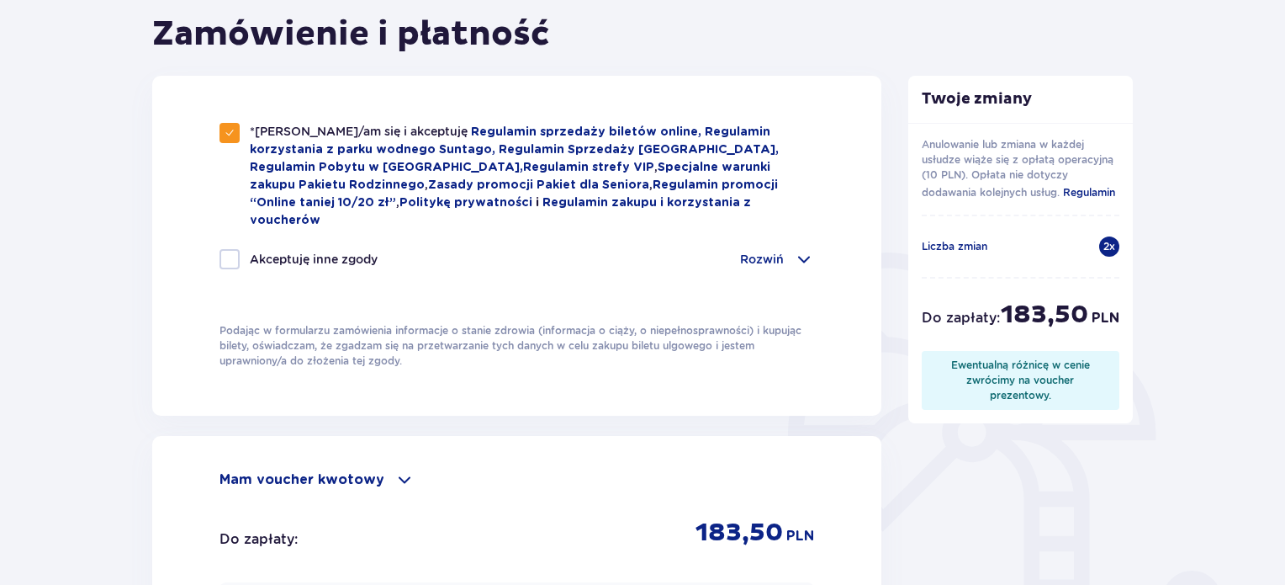
checkbox input "true"
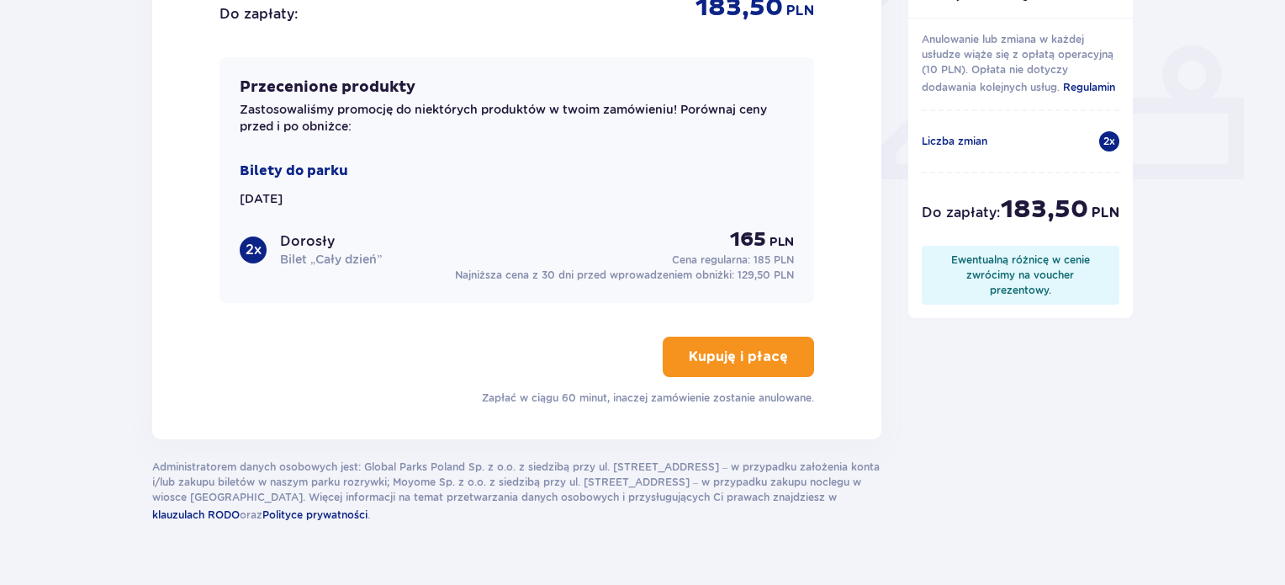
scroll to position [692, 0]
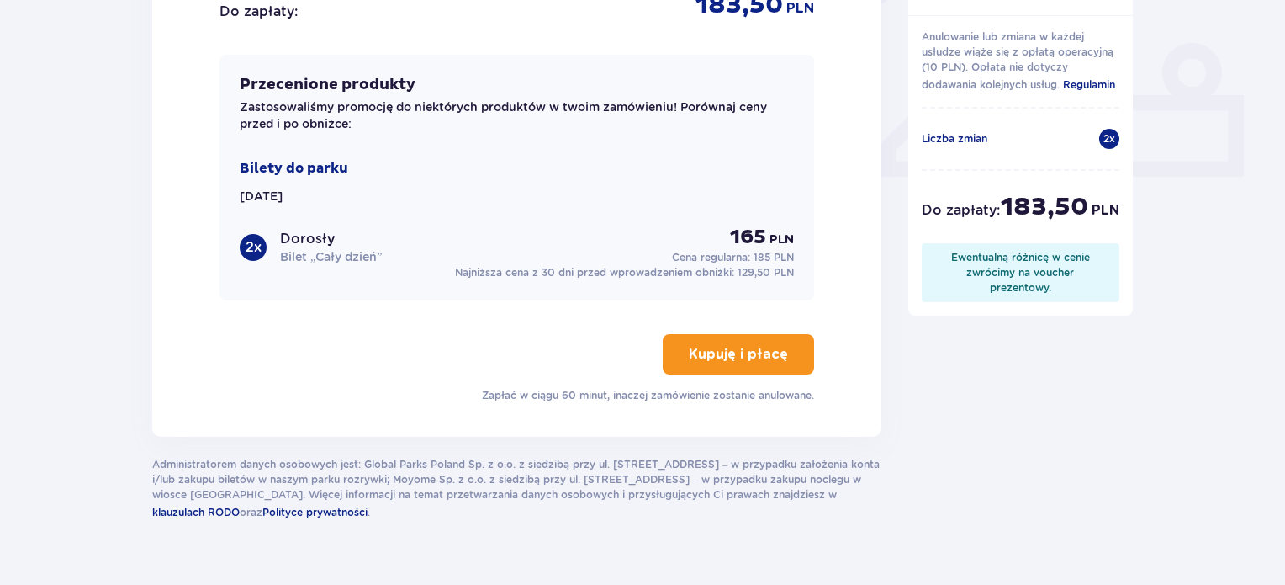
click at [750, 345] on p "Kupuję i płacę" at bounding box center [738, 354] width 99 height 19
